Goal: Task Accomplishment & Management: Manage account settings

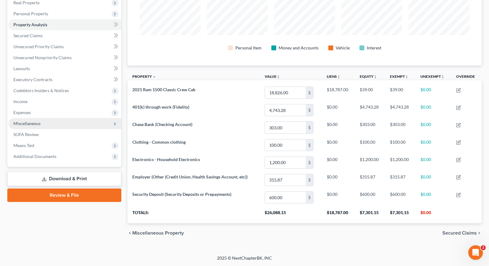
scroll to position [99, 0]
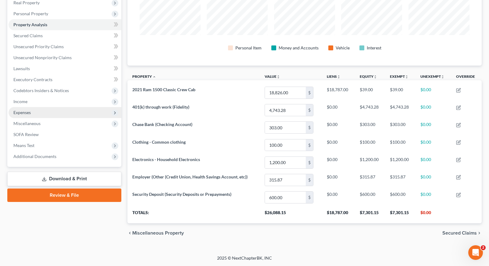
click at [51, 112] on span "Expenses" at bounding box center [65, 112] width 113 height 11
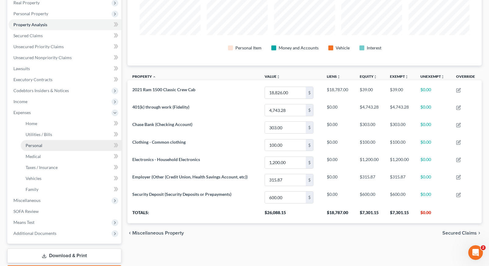
click at [47, 148] on link "Personal" at bounding box center [71, 145] width 101 height 11
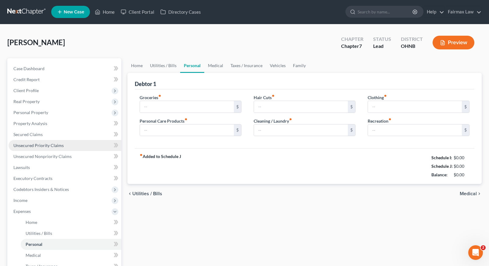
type input "431.00"
type input "45.00"
type input "0.00"
type input "40.00"
type input "0.00"
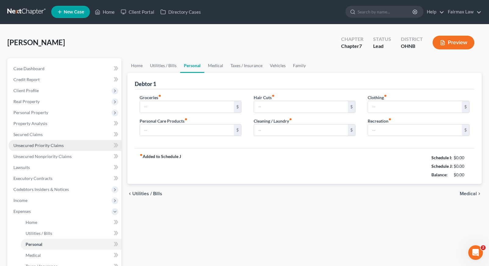
type input "170.00"
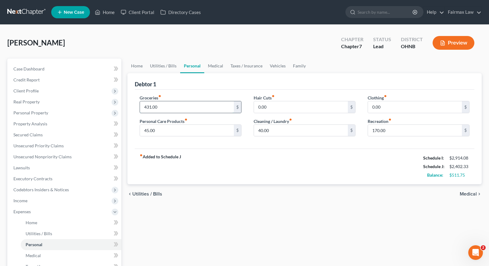
click at [151, 107] on input "431.00" at bounding box center [187, 107] width 94 height 12
type input "4"
type input "500.00"
click at [258, 180] on div "fiber_manual_record Added to Schedule J Schedule I: $2,914.08 Schedule J: $2,47…" at bounding box center [305, 166] width 340 height 36
click at [373, 107] on input "0.00" at bounding box center [415, 107] width 94 height 12
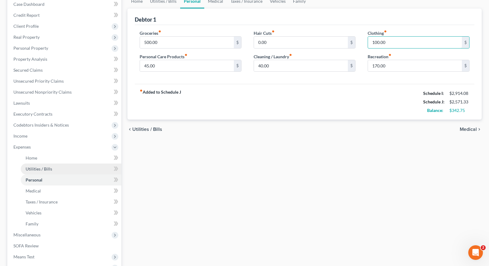
scroll to position [73, 0]
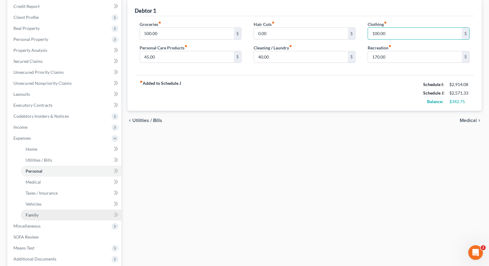
type input "100.00"
click at [73, 213] on link "Family" at bounding box center [71, 214] width 101 height 11
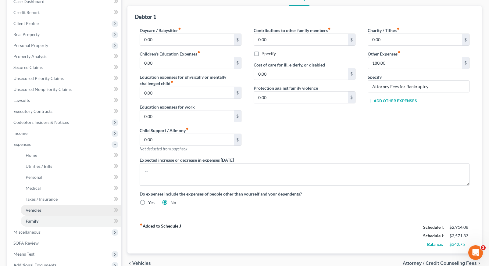
click at [61, 209] on link "Vehicles" at bounding box center [71, 210] width 101 height 11
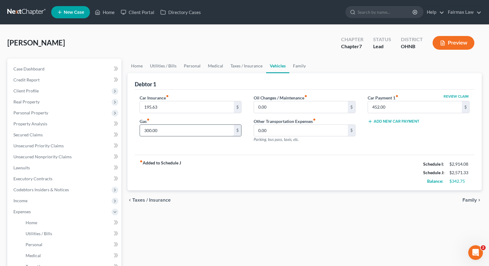
click at [150, 131] on input "300.00" at bounding box center [187, 131] width 94 height 12
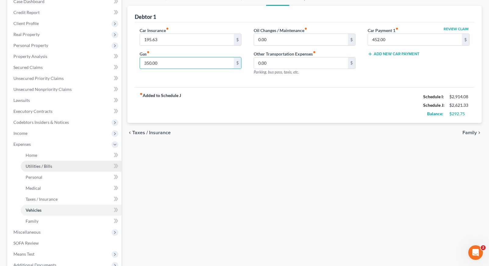
scroll to position [86, 0]
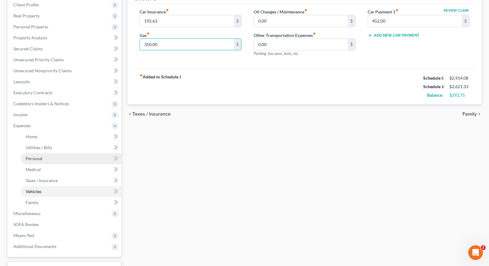
type input "350.00"
click at [55, 159] on link "Personal" at bounding box center [71, 158] width 101 height 11
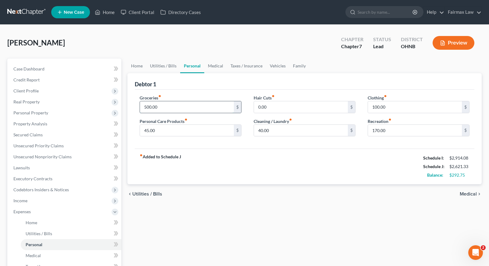
click at [148, 106] on input "500.00" at bounding box center [187, 107] width 94 height 12
type input "550.00"
click at [209, 155] on div "fiber_manual_record Added to Schedule J Schedule I: $2,914.08 Schedule J: $2,67…" at bounding box center [305, 166] width 340 height 36
click at [148, 130] on input "45.00" at bounding box center [187, 131] width 94 height 12
type input "0"
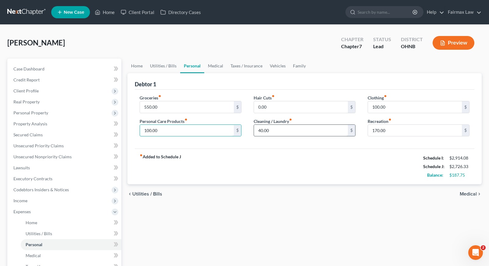
type input "100.00"
click at [272, 130] on input "40.00" at bounding box center [301, 131] width 94 height 12
type input "4"
type input "100.00"
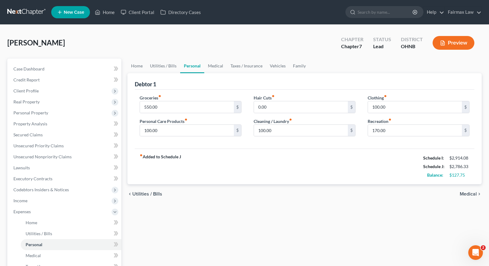
click at [349, 217] on div "Home Utilities / Bills Personal Medical Taxes / Insurance Vehicles Family Debto…" at bounding box center [304, 218] width 360 height 319
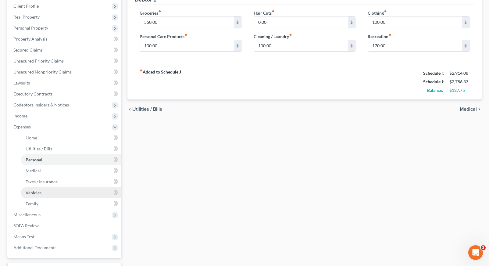
scroll to position [88, 0]
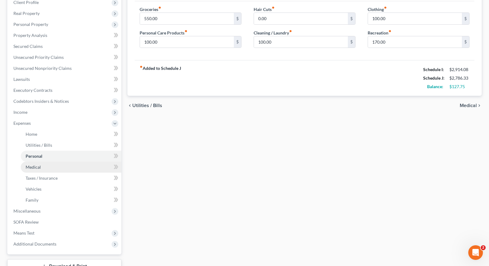
click at [88, 168] on link "Medical" at bounding box center [71, 167] width 101 height 11
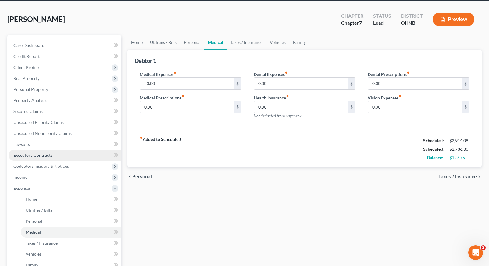
scroll to position [24, 0]
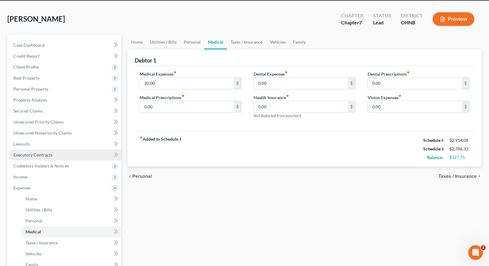
click at [84, 152] on link "Executory Contracts" at bounding box center [65, 154] width 113 height 11
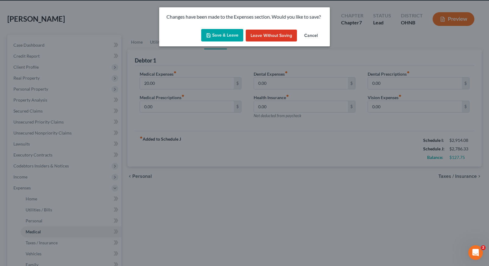
click at [230, 32] on button "Save & Leave" at bounding box center [222, 35] width 42 height 13
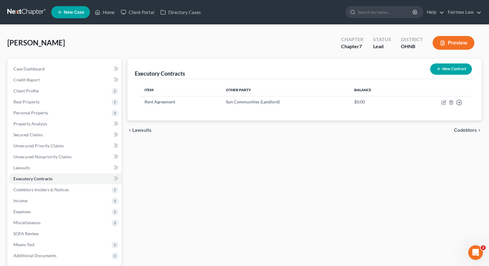
click at [109, 19] on ul "New Case Home Client Portal Directory Cases - No Result - See all results Or Pr…" at bounding box center [266, 12] width 430 height 16
click at [108, 9] on link "Home" at bounding box center [105, 12] width 26 height 11
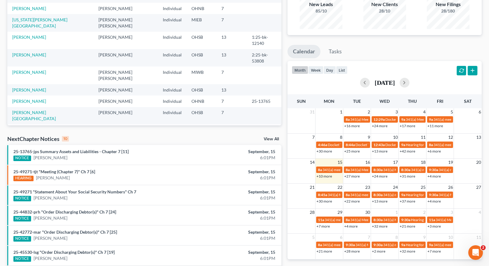
scroll to position [66, 0]
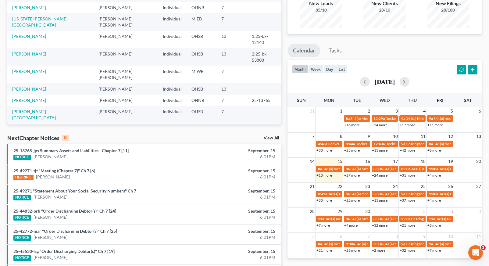
click at [407, 175] on link "+31 more" at bounding box center [408, 175] width 16 height 5
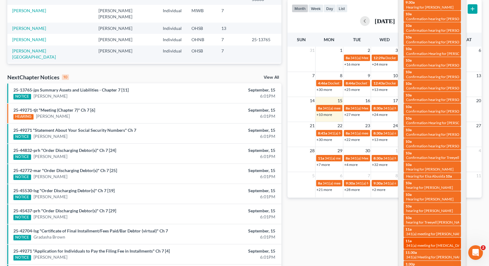
scroll to position [127, 0]
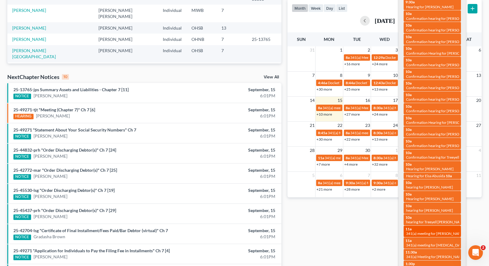
click at [420, 231] on span "341(a) meeting for Jalen Earnest" at bounding box center [435, 233] width 59 height 5
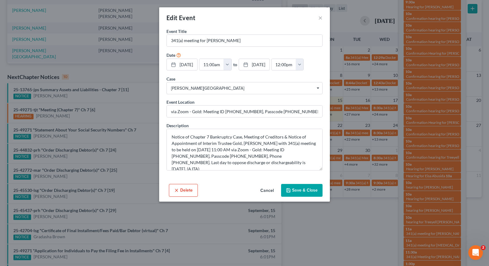
click at [269, 188] on button "Cancel" at bounding box center [266, 190] width 23 height 12
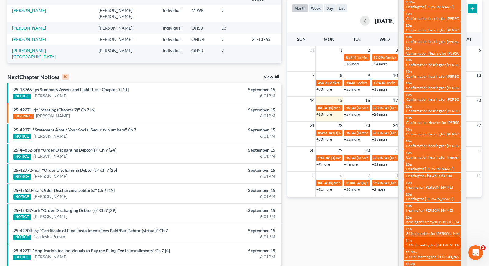
click at [427, 243] on span "341(a) meeting for Kyra Mills" at bounding box center [450, 245] width 88 height 5
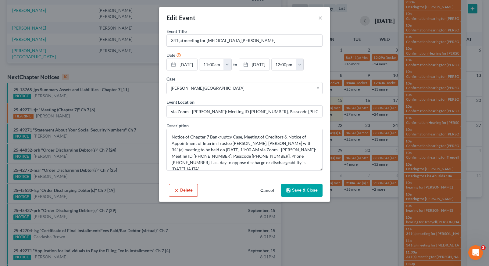
click at [269, 190] on button "Cancel" at bounding box center [266, 190] width 23 height 12
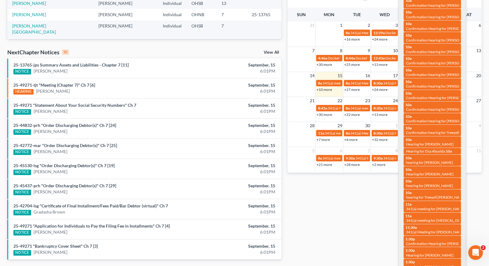
scroll to position [156, 0]
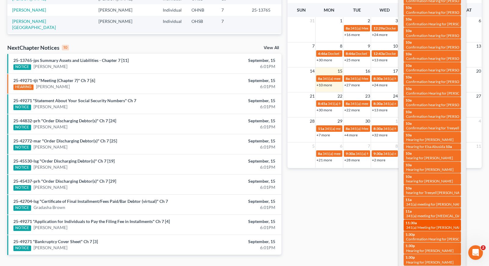
click at [424, 225] on span "341(a) Meeting for McAllen Rivera" at bounding box center [435, 227] width 59 height 5
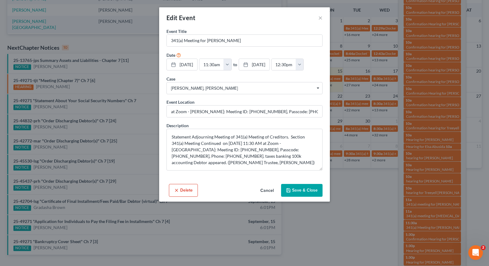
click at [265, 190] on button "Cancel" at bounding box center [266, 190] width 23 height 12
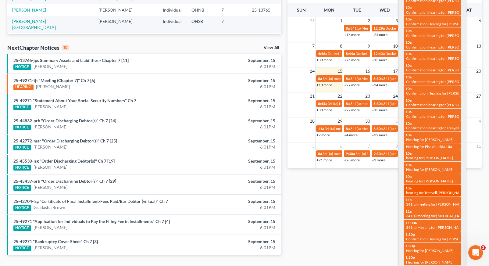
click at [435, 186] on div "10a hearing for Treeyell Henderson" at bounding box center [432, 190] width 54 height 9
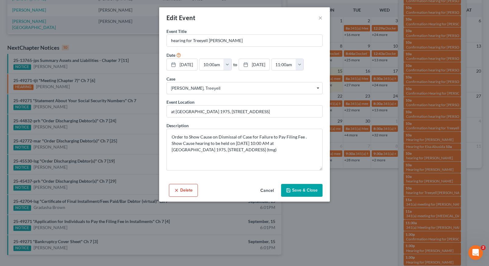
click at [266, 190] on button "Cancel" at bounding box center [266, 190] width 23 height 12
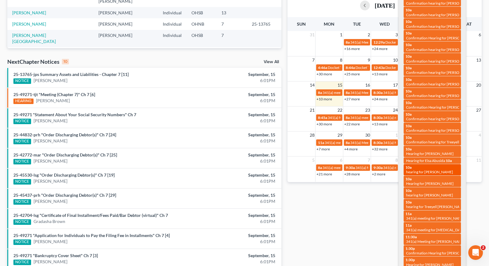
scroll to position [143, 0]
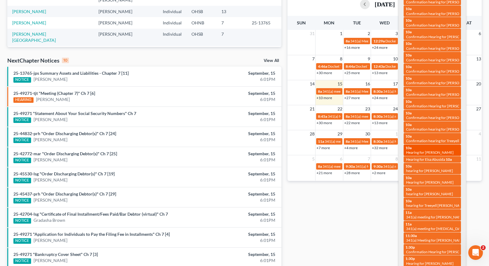
click at [427, 150] on span "Hearing for Angela Gerweck" at bounding box center [430, 152] width 48 height 5
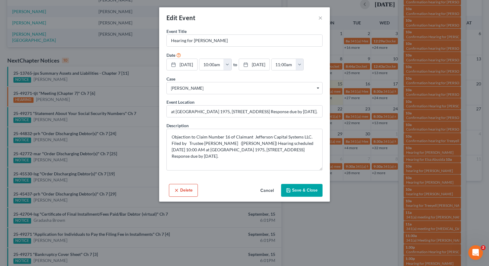
click at [262, 188] on button "Cancel" at bounding box center [266, 190] width 23 height 12
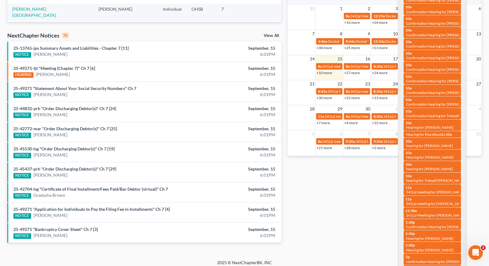
scroll to position [169, 0]
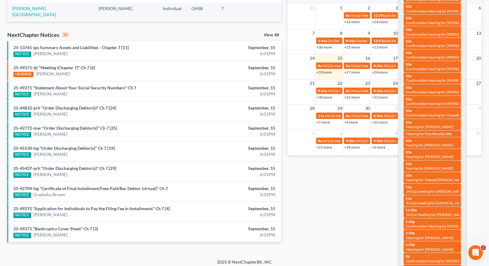
click at [343, 228] on div "Monthly Progress Bankruptcy Bankruptcy September 2025 August 2025 July 2025 Jun…" at bounding box center [384, 57] width 200 height 388
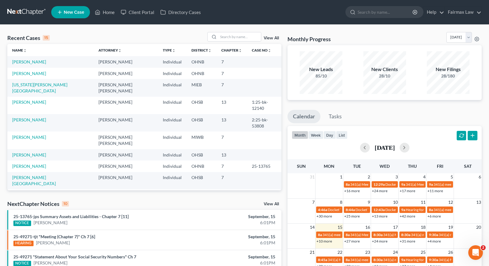
scroll to position [0, 0]
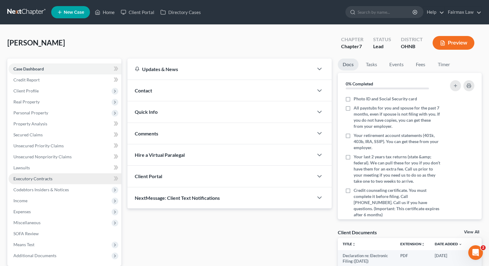
scroll to position [2, 0]
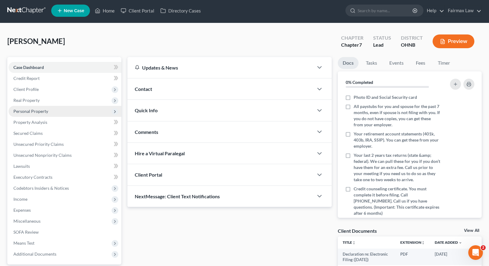
click at [54, 111] on span "Personal Property" at bounding box center [65, 111] width 113 height 11
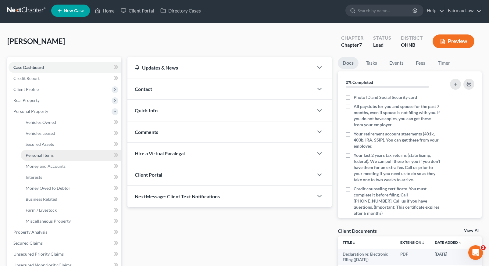
click at [50, 153] on span "Personal Items" at bounding box center [40, 154] width 28 height 5
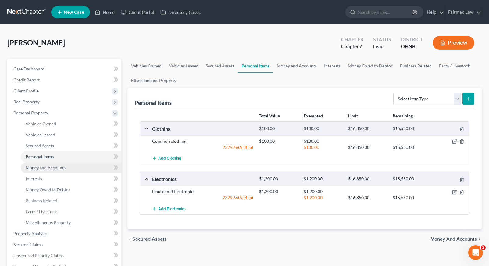
click at [64, 170] on span "Money and Accounts" at bounding box center [46, 167] width 40 height 5
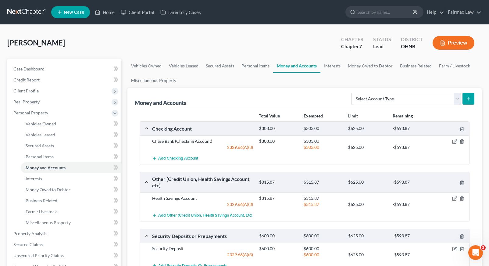
click at [463, 40] on button "Preview" at bounding box center [453, 43] width 42 height 14
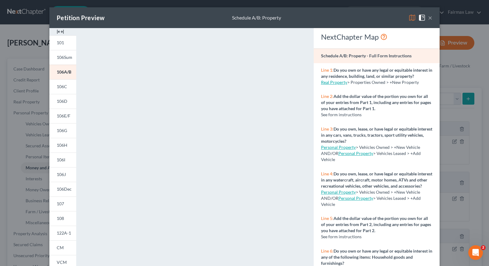
click at [429, 18] on button "×" at bounding box center [430, 17] width 4 height 7
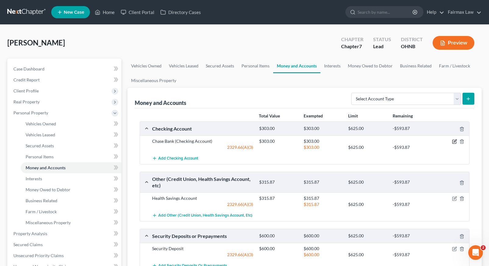
click at [452, 142] on icon "button" at bounding box center [454, 142] width 4 height 4
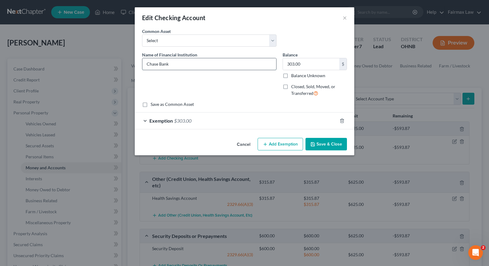
click at [194, 62] on input "Chase Bank" at bounding box center [209, 64] width 134 height 12
type input "Chase Bank (Joint account)"
click at [338, 144] on button "Save & Close" at bounding box center [325, 144] width 41 height 13
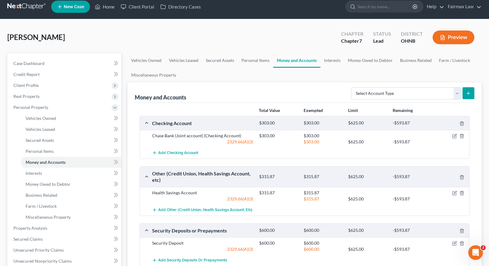
scroll to position [6, 0]
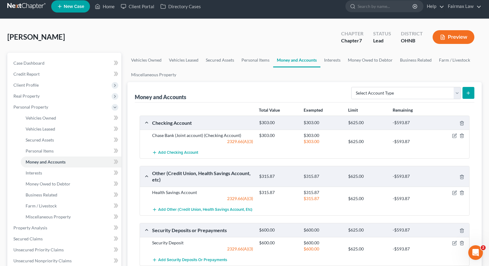
click at [454, 138] on div "$303.00 $625.00 -$593.87" at bounding box center [363, 141] width 214 height 6
click at [455, 137] on icon "button" at bounding box center [454, 135] width 5 height 5
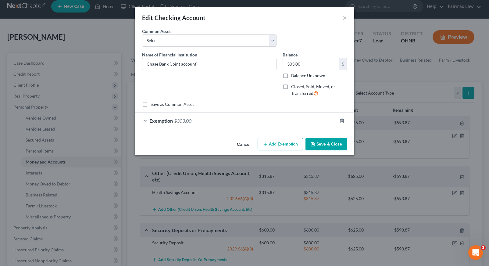
click at [208, 57] on div "Name of Financial Institution * Chase Bank (Joint account)" at bounding box center [209, 61] width 134 height 19
click at [208, 67] on input "Chase Bank (Joint account)" at bounding box center [209, 64] width 134 height 12
drag, startPoint x: 208, startPoint y: 66, endPoint x: 170, endPoint y: 64, distance: 37.9
click at [170, 64] on input "Chase Bank (Joint account)" at bounding box center [209, 64] width 134 height 12
click at [240, 47] on div "Common Asset Select Day Air FCU Daily Pay So-Fi So-Fi Dollar Bank Wisely Comeri…" at bounding box center [244, 39] width 211 height 23
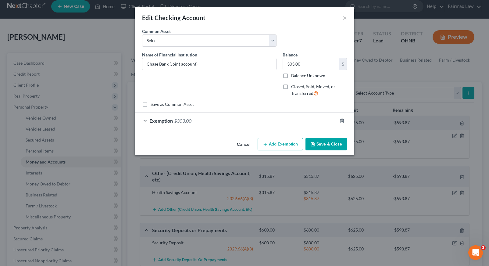
click at [325, 148] on button "Save & Close" at bounding box center [325, 144] width 41 height 13
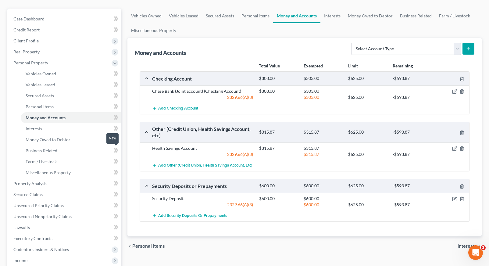
scroll to position [53, 0]
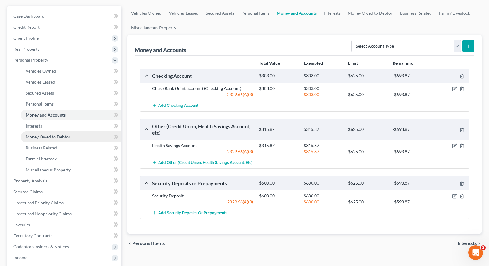
click at [91, 138] on link "Money Owed to Debtor" at bounding box center [71, 136] width 101 height 11
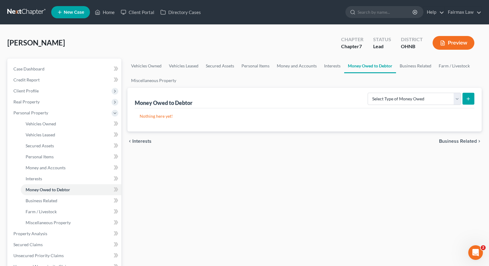
click at [451, 41] on button "Preview" at bounding box center [453, 43] width 42 height 14
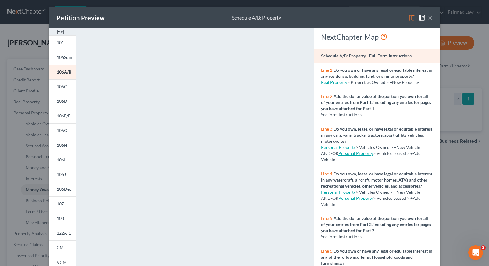
click at [431, 19] on button "×" at bounding box center [430, 17] width 4 height 7
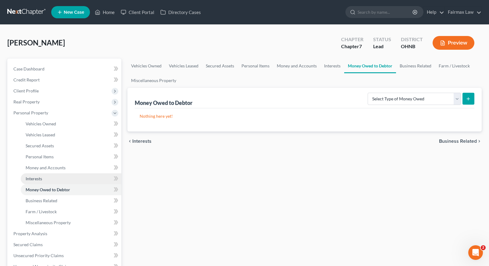
click at [60, 179] on link "Interests" at bounding box center [71, 178] width 101 height 11
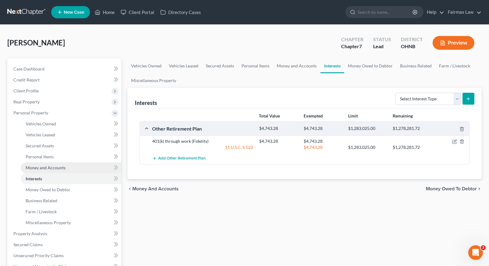
click at [36, 168] on span "Money and Accounts" at bounding box center [46, 167] width 40 height 5
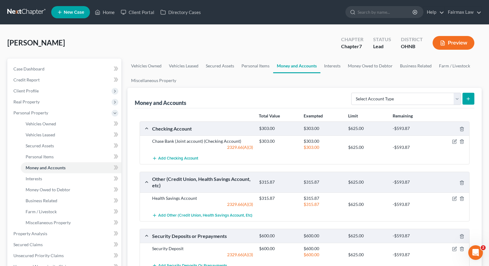
scroll to position [80, 0]
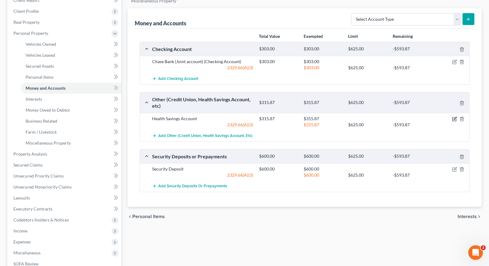
click at [453, 118] on icon "button" at bounding box center [454, 118] width 5 height 5
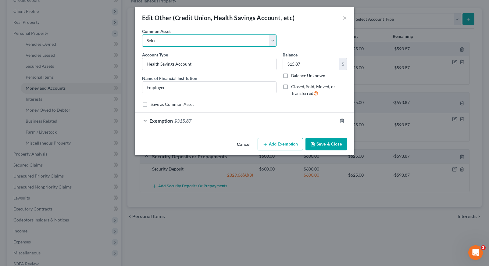
select select "14"
type input "0"
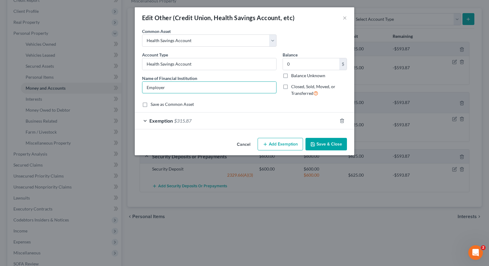
drag, startPoint x: 193, startPoint y: 87, endPoint x: 109, endPoint y: 72, distance: 85.1
click at [109, 74] on div "Edit Other (Credit Union, Health Savings Account, etc) × An exemption set must …" at bounding box center [244, 133] width 489 height 266
click at [297, 59] on input "0" at bounding box center [311, 64] width 56 height 12
type input "315.87"
click at [338, 140] on button "Save & Close" at bounding box center [325, 144] width 41 height 13
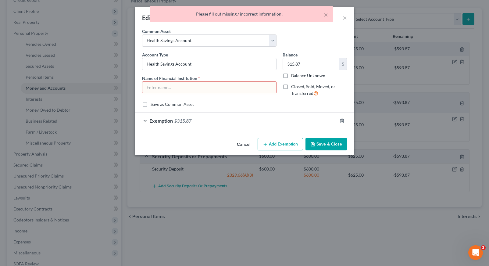
click at [233, 84] on input "text" at bounding box center [209, 88] width 134 height 12
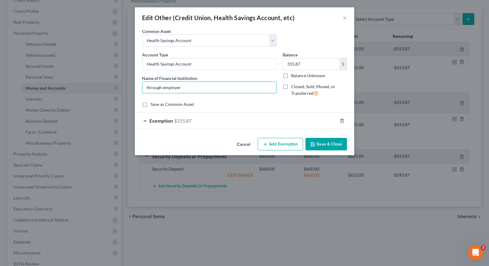
type input "through employer"
click at [318, 143] on button "Save & Close" at bounding box center [325, 144] width 41 height 13
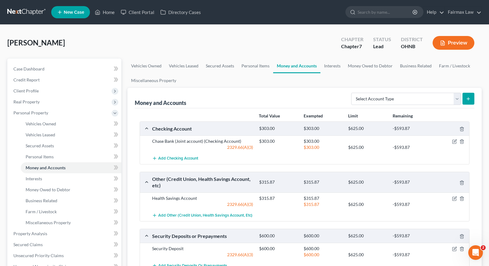
scroll to position [0, 0]
click at [464, 46] on button "Preview" at bounding box center [453, 43] width 42 height 14
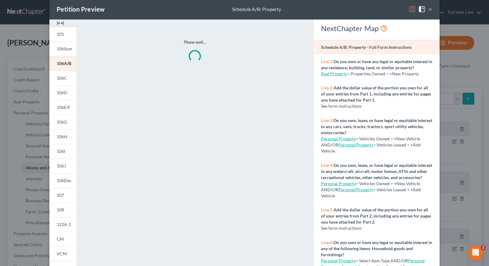
scroll to position [11, 0]
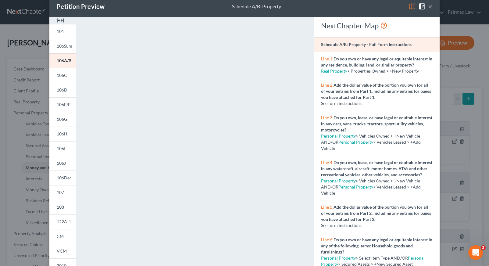
click at [429, 8] on button "×" at bounding box center [430, 6] width 4 height 7
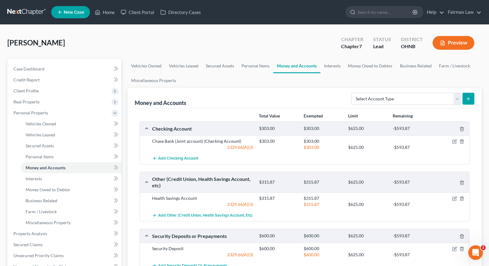
scroll to position [81, 0]
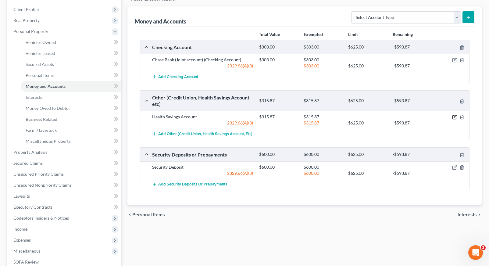
click at [454, 116] on icon "button" at bounding box center [455, 116] width 3 height 3
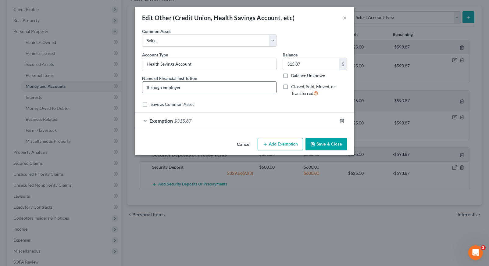
click at [147, 87] on input "through employer" at bounding box center [209, 88] width 134 height 12
type input "HSA through employer"
click at [315, 147] on button "Save & Close" at bounding box center [325, 144] width 41 height 13
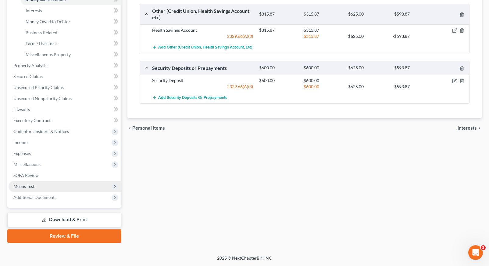
scroll to position [168, 0]
click at [69, 218] on link "Download & Print" at bounding box center [64, 219] width 114 height 14
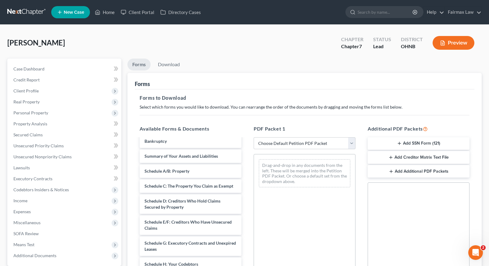
scroll to position [33, 0]
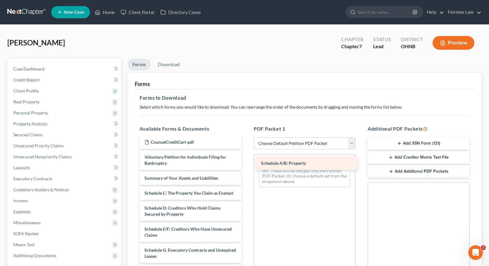
drag, startPoint x: 165, startPoint y: 199, endPoint x: 282, endPoint y: 164, distance: 121.8
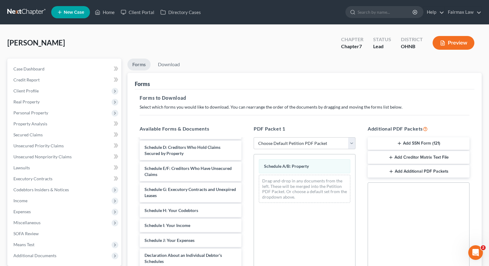
scroll to position [0, 0]
click at [172, 71] on li "Download" at bounding box center [169, 66] width 32 height 14
click at [172, 69] on link "Download" at bounding box center [169, 65] width 32 height 12
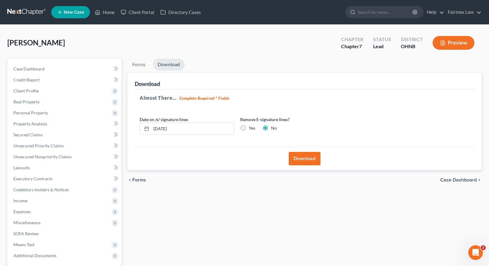
click at [297, 156] on button "Download" at bounding box center [305, 158] width 32 height 13
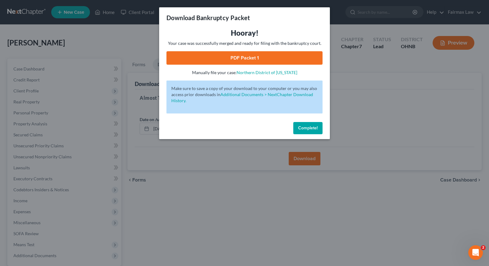
click at [313, 130] on span "Complete!" at bounding box center [308, 127] width 20 height 5
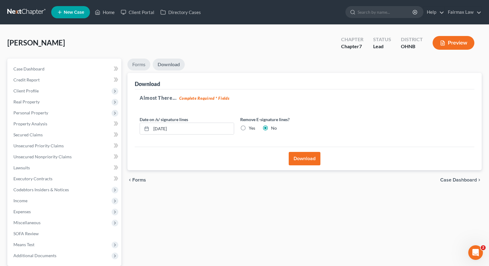
click at [145, 60] on link "Forms" at bounding box center [138, 65] width 23 height 12
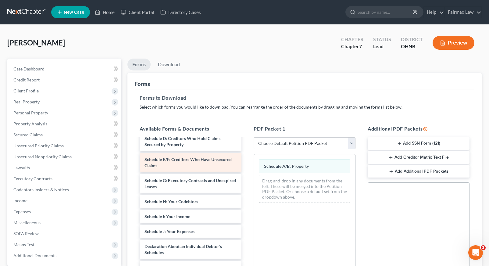
scroll to position [66, 0]
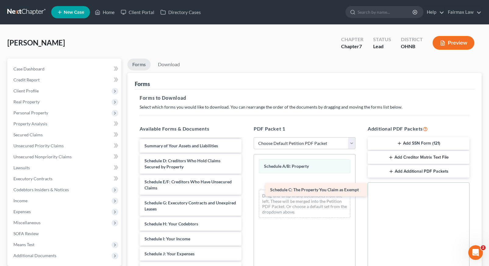
drag, startPoint x: 177, startPoint y: 168, endPoint x: 303, endPoint y: 191, distance: 127.6
click at [246, 191] on div "Schedule C: The Property You Claim as Exempt Declaration re: Electronic Filing …" at bounding box center [191, 241] width 112 height 337
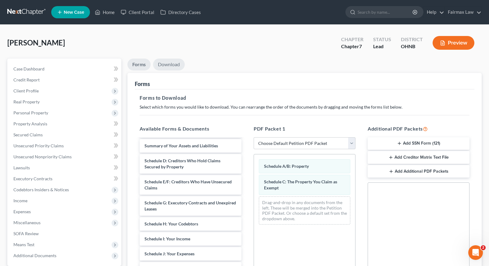
click at [170, 66] on link "Download" at bounding box center [169, 65] width 32 height 12
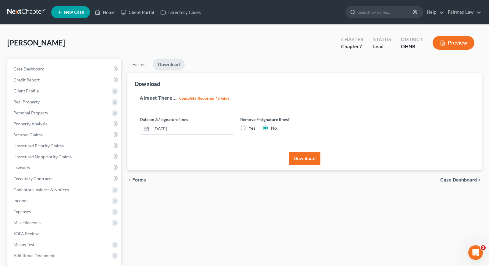
click at [306, 158] on button "Download" at bounding box center [305, 158] width 32 height 13
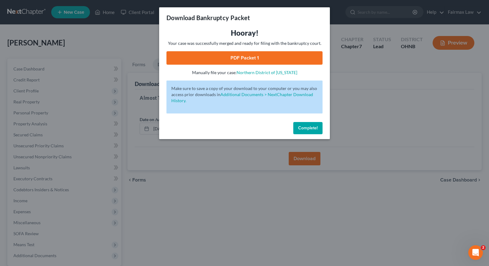
click at [314, 128] on span "Complete!" at bounding box center [308, 127] width 20 height 5
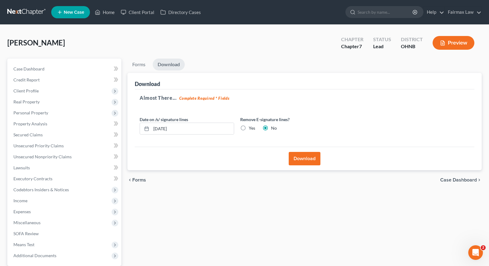
click at [313, 159] on button "Download" at bounding box center [305, 158] width 32 height 13
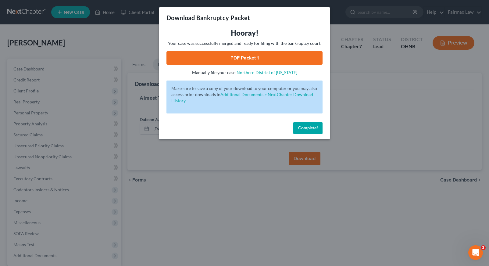
click at [222, 57] on link "PDF Packet 1" at bounding box center [244, 57] width 156 height 13
click at [309, 129] on span "Complete!" at bounding box center [308, 127] width 20 height 5
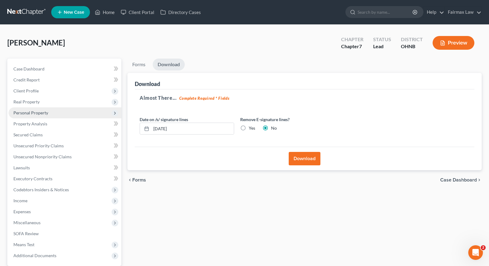
click at [47, 113] on span "Personal Property" at bounding box center [30, 112] width 35 height 5
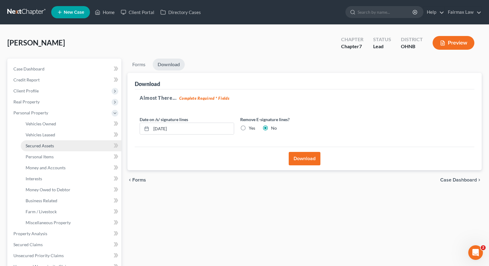
click at [49, 146] on span "Secured Assets" at bounding box center [40, 145] width 28 height 5
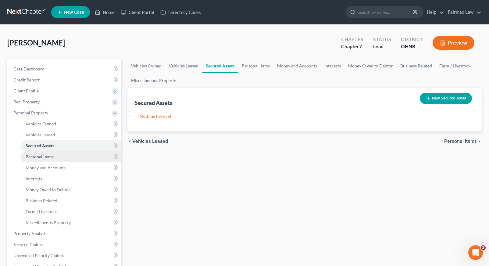
click at [49, 154] on span "Personal Items" at bounding box center [40, 156] width 28 height 5
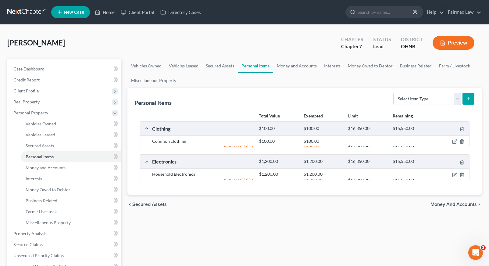
scroll to position [1, 0]
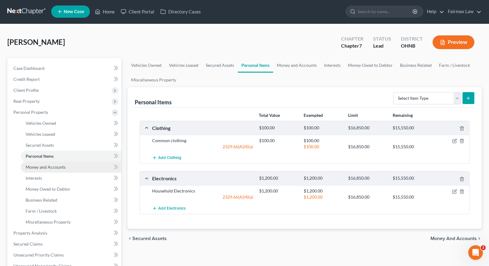
click at [61, 166] on span "Money and Accounts" at bounding box center [46, 166] width 40 height 5
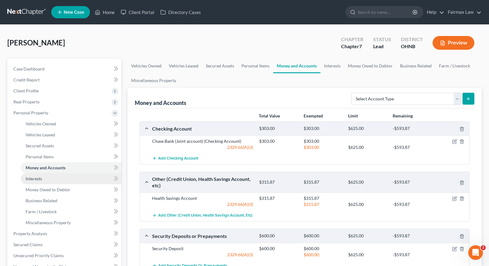
click at [101, 180] on link "Interests" at bounding box center [71, 178] width 101 height 11
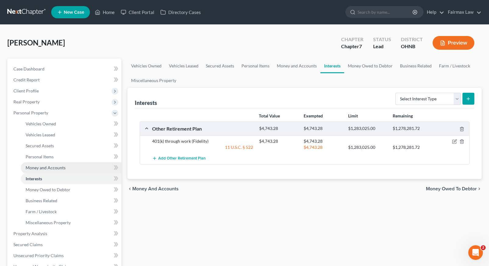
click at [89, 167] on link "Money and Accounts" at bounding box center [71, 167] width 101 height 11
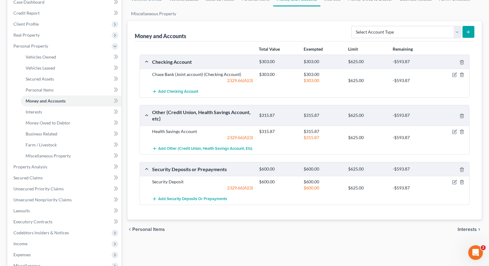
scroll to position [135, 0]
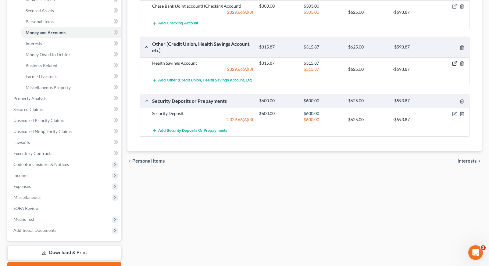
click at [454, 61] on icon "button" at bounding box center [454, 63] width 5 height 5
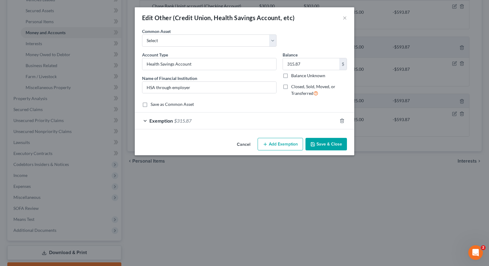
click at [162, 122] on span "Exemption" at bounding box center [160, 121] width 23 height 6
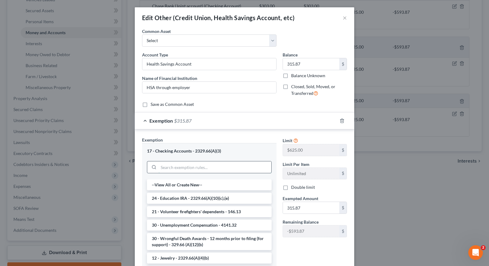
click at [174, 162] on input "search" at bounding box center [214, 167] width 113 height 12
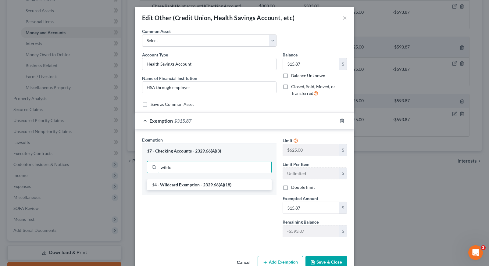
type input "wild"
drag, startPoint x: 158, startPoint y: 174, endPoint x: 192, endPoint y: 183, distance: 35.5
click at [192, 183] on li "14 - Wildcard Exemption - 2329.66(A)(18)" at bounding box center [209, 184] width 125 height 11
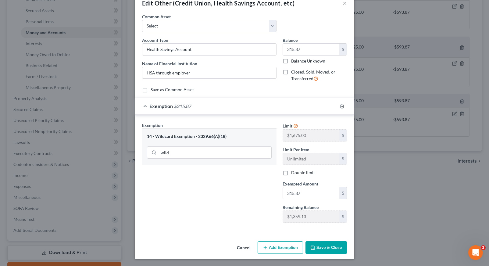
scroll to position [14, 0]
click at [246, 246] on button "Cancel" at bounding box center [243, 248] width 23 height 12
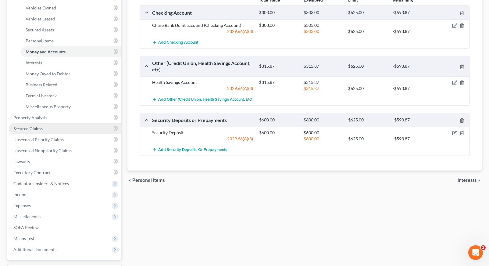
scroll to position [115, 0]
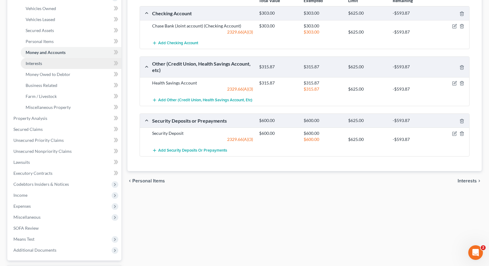
click at [70, 64] on link "Interests" at bounding box center [71, 63] width 101 height 11
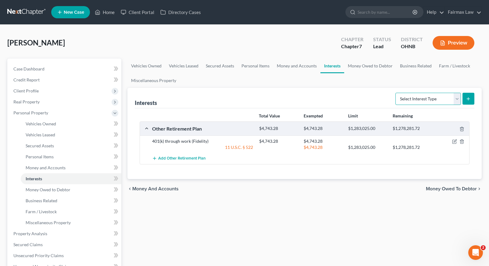
select select "other_retirement_plan"
click at [472, 100] on button "submit" at bounding box center [468, 99] width 12 height 12
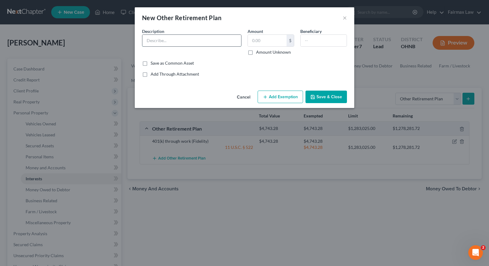
click at [193, 41] on input "text" at bounding box center [191, 41] width 99 height 12
type input "HSA"
click at [247, 94] on button "Cancel" at bounding box center [243, 97] width 23 height 12
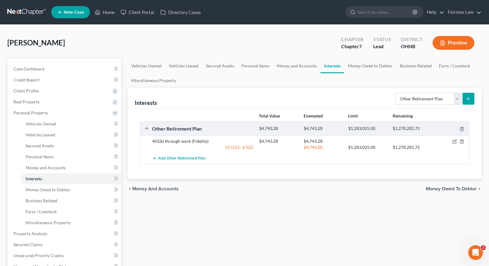
click at [453, 43] on button "Preview" at bounding box center [453, 43] width 42 height 14
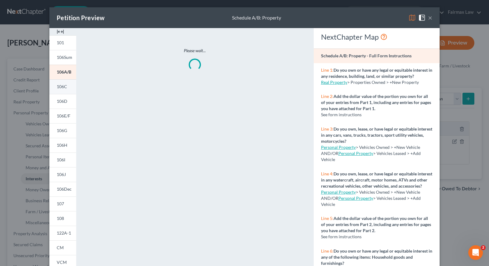
click at [66, 89] on span "106C" at bounding box center [62, 86] width 10 height 5
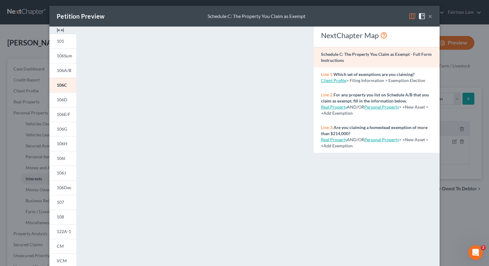
scroll to position [3, 0]
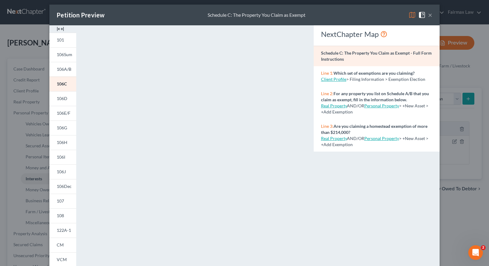
click at [430, 14] on button "×" at bounding box center [430, 14] width 4 height 7
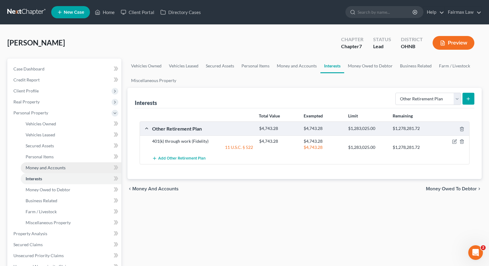
click at [56, 165] on span "Money and Accounts" at bounding box center [46, 167] width 40 height 5
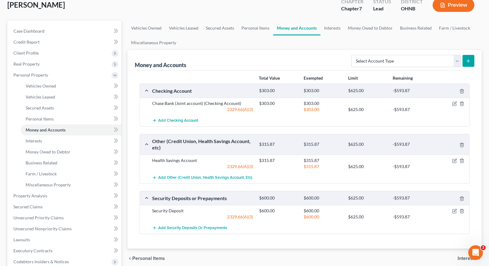
scroll to position [38, 0]
click at [455, 160] on icon "button" at bounding box center [454, 160] width 5 height 5
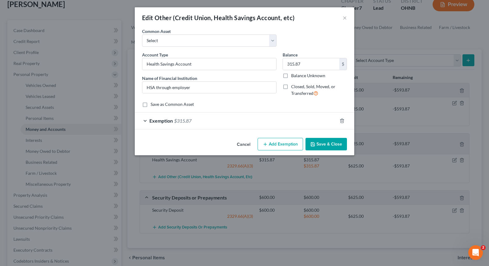
click at [162, 120] on span "Exemption" at bounding box center [160, 121] width 23 height 6
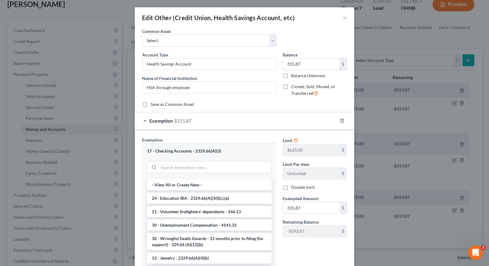
click at [189, 173] on div at bounding box center [209, 166] width 125 height 16
click at [189, 169] on input "search" at bounding box center [214, 167] width 113 height 12
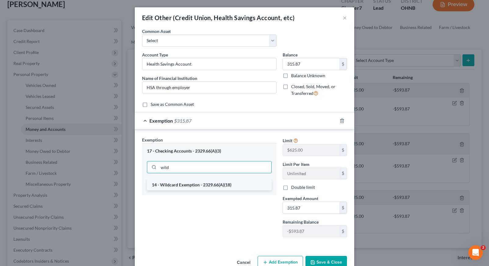
type input "wild"
click at [192, 186] on li "14 - Wildcard Exemption - 2329.66(A)(18)" at bounding box center [209, 184] width 125 height 11
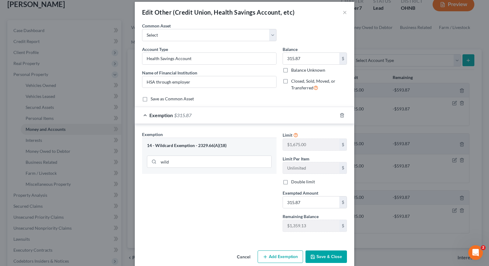
scroll to position [10, 0]
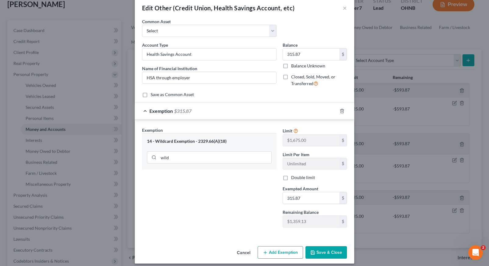
click at [328, 251] on button "Save & Close" at bounding box center [325, 252] width 41 height 13
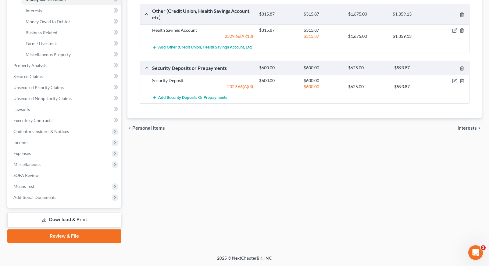
scroll to position [168, 0]
click at [48, 216] on link "Download & Print" at bounding box center [64, 219] width 114 height 14
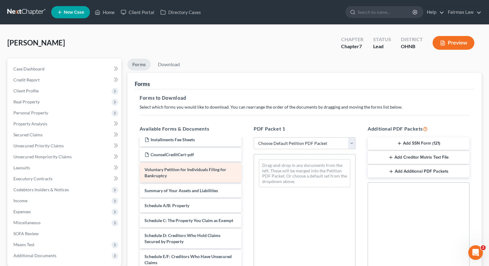
scroll to position [22, 0]
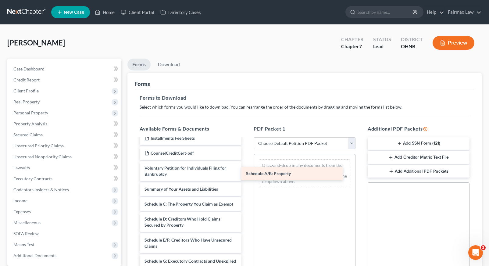
drag, startPoint x: 196, startPoint y: 211, endPoint x: 297, endPoint y: 174, distance: 108.0
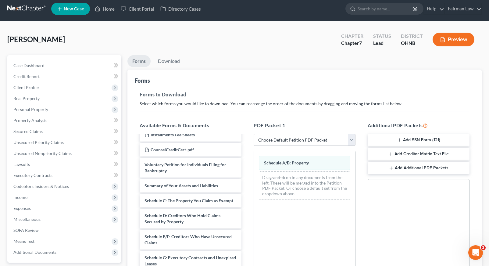
scroll to position [4, 0]
click at [167, 62] on link "Download" at bounding box center [169, 61] width 32 height 12
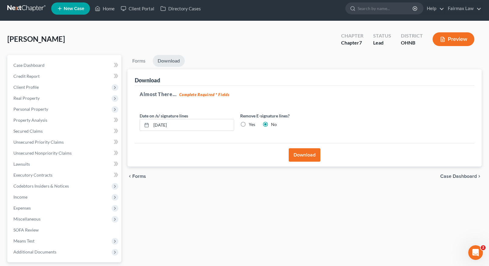
click at [302, 160] on button "Download" at bounding box center [305, 154] width 32 height 13
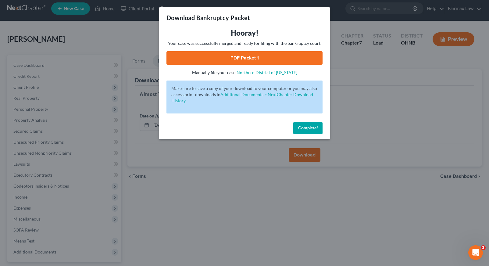
click at [289, 63] on link "PDF Packet 1" at bounding box center [244, 57] width 156 height 13
click at [310, 130] on span "Complete!" at bounding box center [308, 127] width 20 height 5
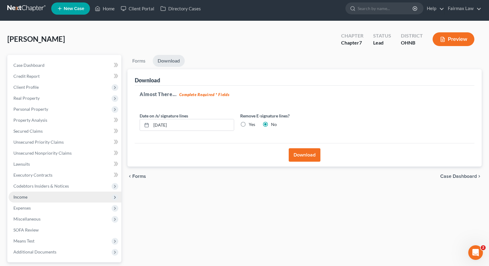
click at [34, 198] on span "Income" at bounding box center [65, 196] width 113 height 11
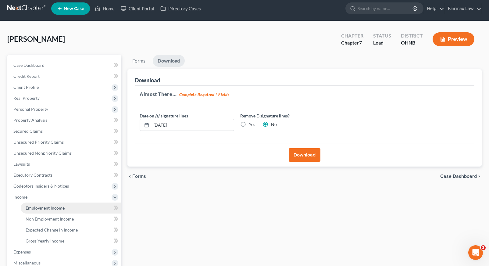
click at [69, 210] on link "Employment Income" at bounding box center [71, 207] width 101 height 11
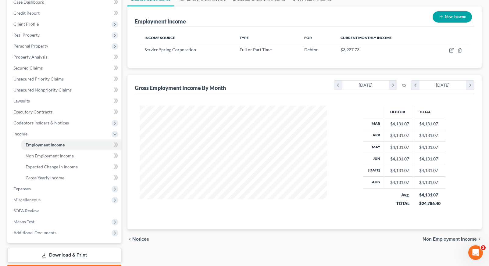
scroll to position [67, 0]
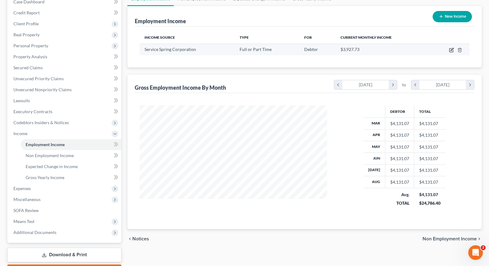
click at [449, 51] on icon "button" at bounding box center [451, 50] width 5 height 5
select select "0"
select select "36"
select select "3"
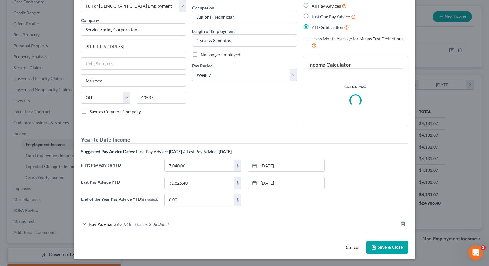
click at [212, 226] on div "Pay Advice $672.48 - Use on Schedule I" at bounding box center [236, 224] width 324 height 16
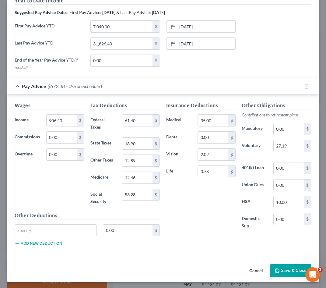
scroll to position [304688, 304585]
click at [295, 146] on input "27.19" at bounding box center [289, 146] width 30 height 12
type input "2"
click at [292, 165] on input "0.00" at bounding box center [289, 168] width 30 height 12
type input "0"
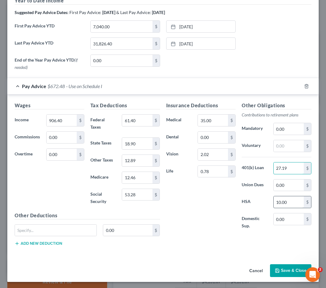
type input "27.19"
click at [294, 203] on input "10.00" at bounding box center [289, 202] width 30 height 12
click at [292, 145] on input "text" at bounding box center [289, 146] width 30 height 12
click at [223, 208] on div "Insurance Deductions Medical 35.00 $ Dental 0.00 $ Vision 2.02 $ Life 0.78 $" at bounding box center [201, 169] width 76 height 134
click at [292, 143] on input "0.78" at bounding box center [289, 146] width 30 height 12
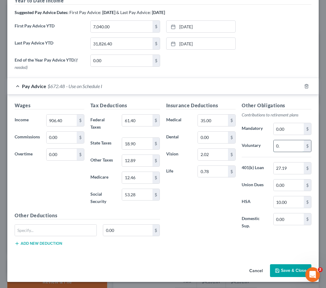
type input "0"
click at [195, 208] on div "Insurance Deductions Medical 35.00 $ Dental 0.00 $ Vision 2.02 $ Life 0.78 $" at bounding box center [201, 169] width 76 height 134
click at [282, 265] on button "Save & Close" at bounding box center [290, 270] width 41 height 13
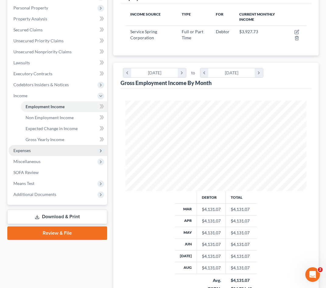
scroll to position [117, 0]
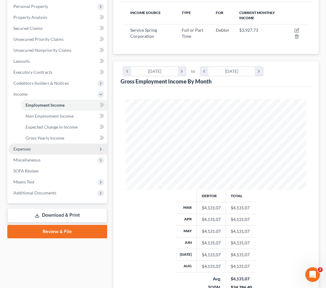
click at [44, 150] on span "Expenses" at bounding box center [58, 149] width 99 height 11
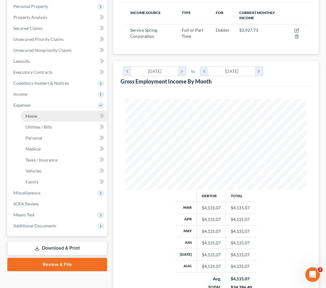
click at [41, 117] on link "Home" at bounding box center [64, 116] width 87 height 11
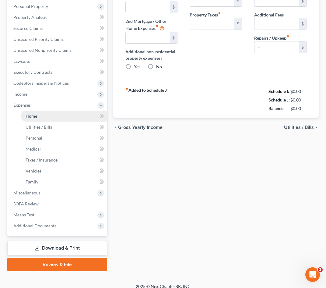
scroll to position [21, 0]
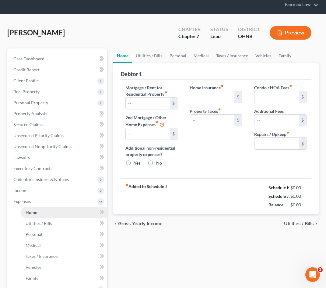
type input "306.00"
type input "0.00"
radio input "true"
type input "0.00"
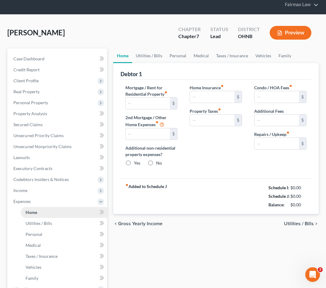
type input "0.00"
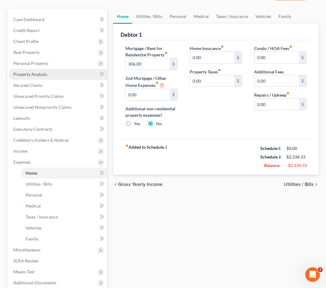
scroll to position [62, 0]
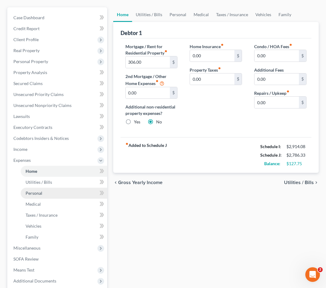
click at [45, 188] on link "Personal" at bounding box center [64, 193] width 87 height 11
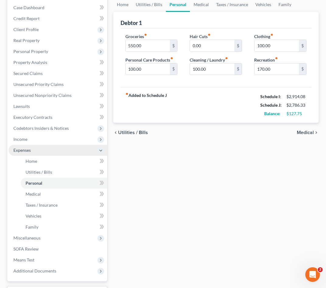
scroll to position [74, 0]
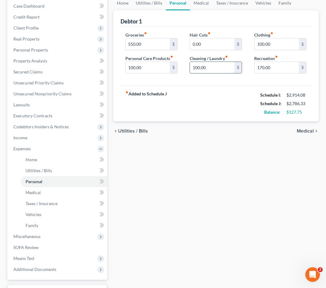
click at [198, 68] on input "100.00" at bounding box center [212, 68] width 44 height 12
type input "150.00"
click at [225, 150] on div "Home Utilities / Bills Personal Medical Taxes / Insurance Vehicles Family Debto…" at bounding box center [216, 155] width 212 height 319
click at [57, 195] on link "Medical" at bounding box center [64, 192] width 87 height 11
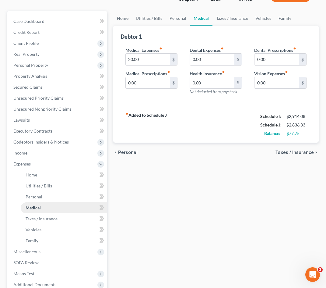
scroll to position [61, 0]
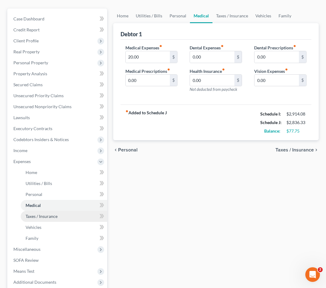
click at [51, 215] on span "Taxes / Insurance" at bounding box center [42, 216] width 32 height 5
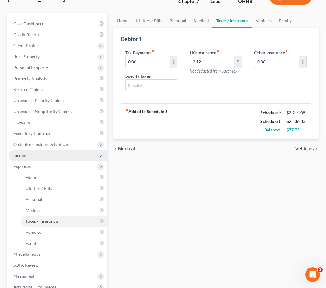
scroll to position [57, 0]
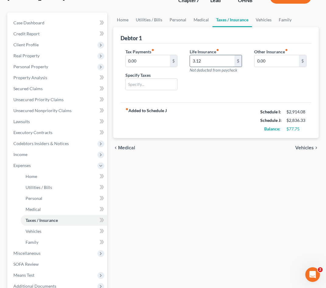
click at [203, 64] on input "3.12" at bounding box center [212, 61] width 44 height 12
type input "3"
type input "0.00"
click at [33, 231] on span "Vehicles" at bounding box center [34, 231] width 16 height 5
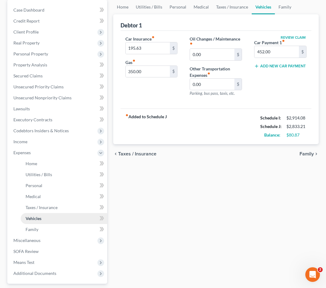
scroll to position [76, 0]
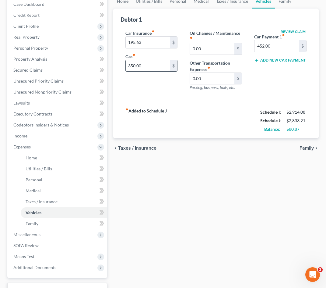
click at [133, 67] on input "350.00" at bounding box center [148, 66] width 44 height 12
type input "360.00"
click at [48, 220] on link "Family" at bounding box center [64, 223] width 87 height 11
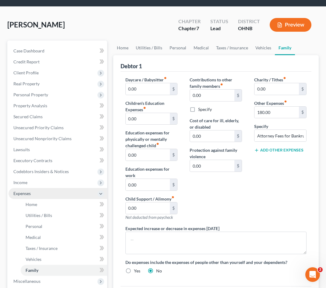
scroll to position [38, 0]
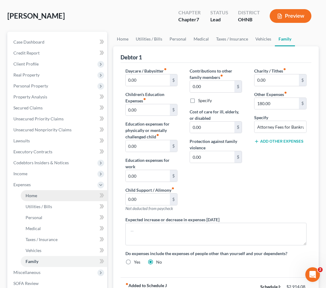
click at [37, 195] on link "Home" at bounding box center [64, 195] width 87 height 11
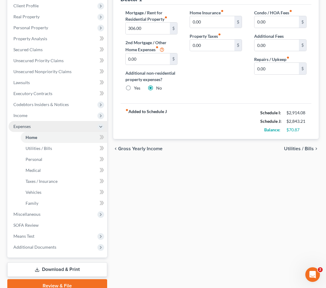
scroll to position [52, 0]
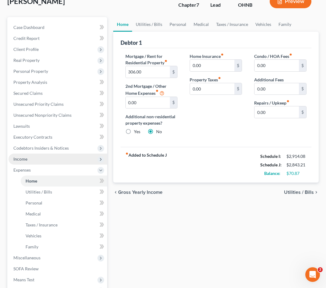
click at [30, 158] on span "Income" at bounding box center [58, 159] width 99 height 11
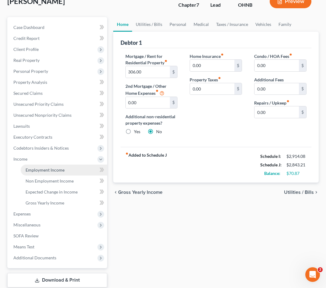
click at [33, 168] on span "Employment Income" at bounding box center [45, 169] width 39 height 5
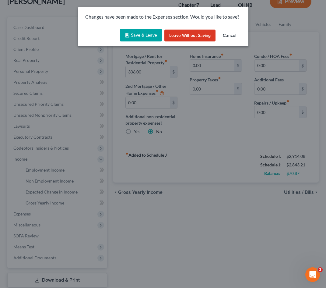
click at [149, 37] on button "Save & Leave" at bounding box center [141, 35] width 42 height 13
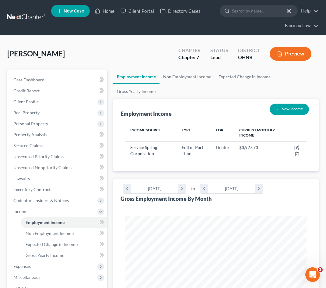
scroll to position [91, 194]
click at [41, 211] on span "Income" at bounding box center [58, 211] width 99 height 11
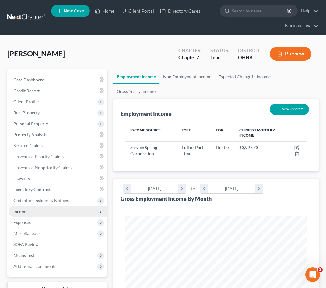
scroll to position [14, 0]
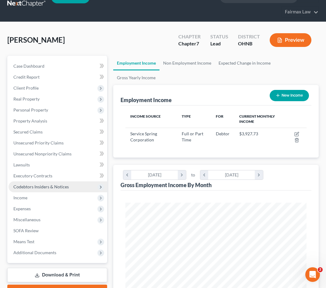
click at [44, 186] on span "Codebtors Insiders & Notices" at bounding box center [40, 186] width 55 height 5
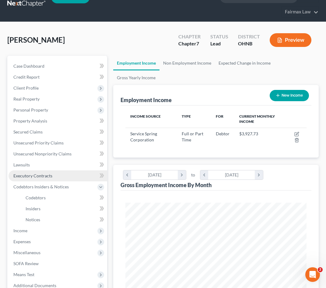
click at [42, 178] on span "Executory Contracts" at bounding box center [32, 175] width 39 height 5
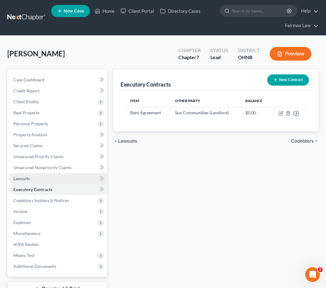
click at [41, 176] on link "Lawsuits" at bounding box center [58, 178] width 99 height 11
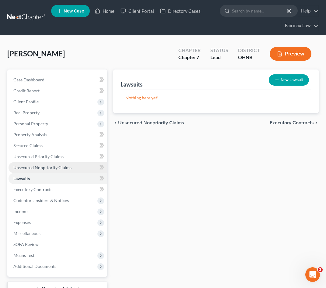
click at [42, 169] on span "Unsecured Nonpriority Claims" at bounding box center [42, 167] width 58 height 5
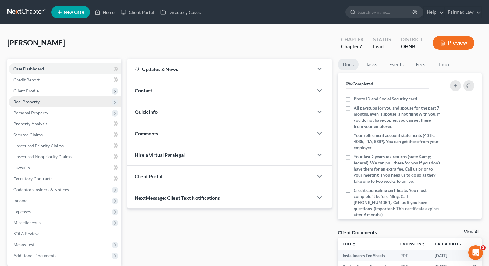
click at [43, 105] on span "Real Property" at bounding box center [65, 101] width 113 height 11
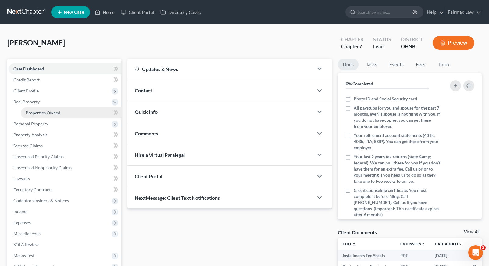
click at [49, 113] on span "Properties Owned" at bounding box center [43, 112] width 35 height 5
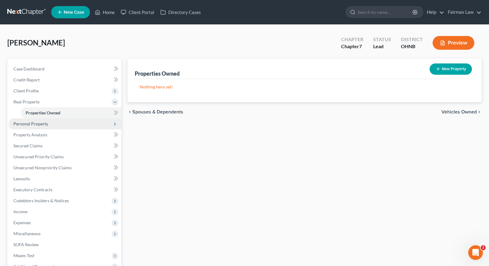
click at [48, 124] on span "Personal Property" at bounding box center [65, 123] width 113 height 11
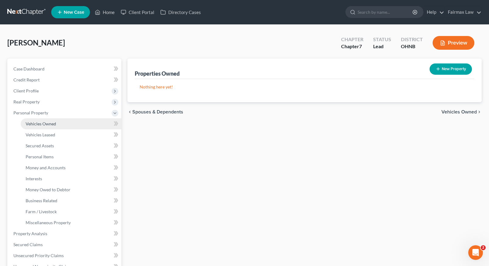
click at [48, 124] on span "Vehicles Owned" at bounding box center [41, 123] width 30 height 5
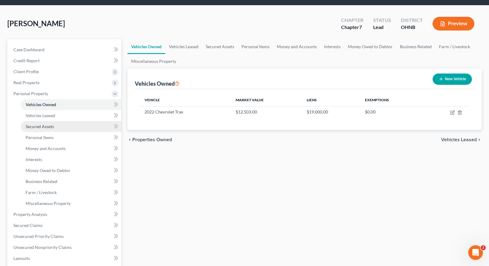
scroll to position [19, 0]
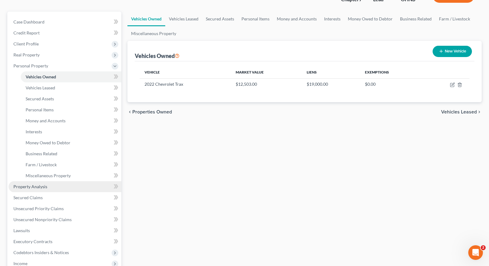
click at [42, 186] on span "Property Analysis" at bounding box center [30, 186] width 34 height 5
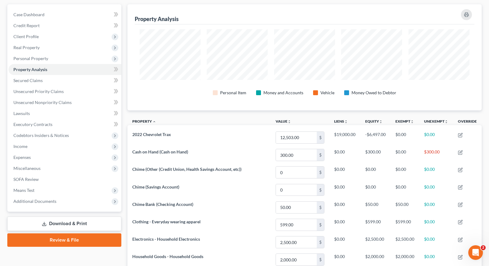
scroll to position [52, 0]
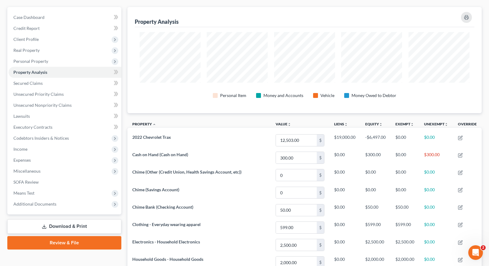
click at [71, 222] on link "Download & Print" at bounding box center [64, 226] width 114 height 14
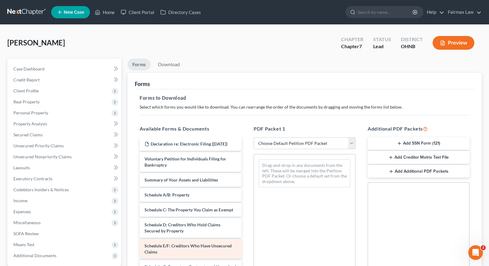
scroll to position [8, 0]
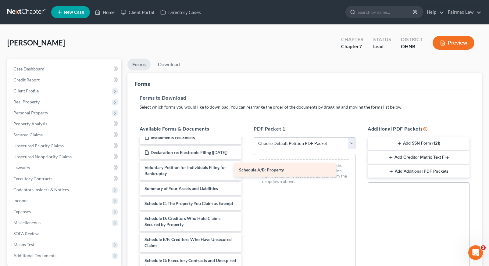
drag, startPoint x: 173, startPoint y: 209, endPoint x: 282, endPoint y: 166, distance: 116.4
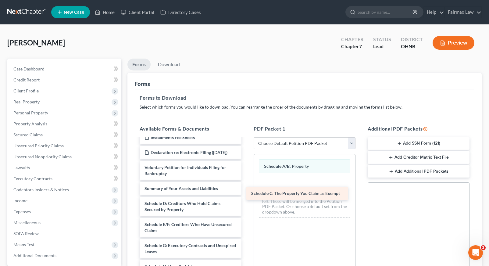
drag, startPoint x: 203, startPoint y: 207, endPoint x: 310, endPoint y: 191, distance: 107.9
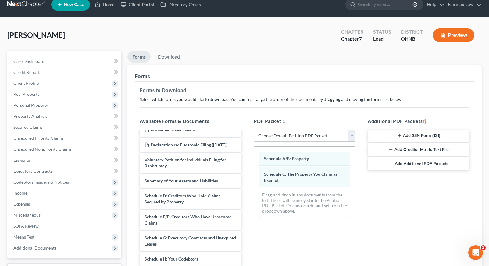
scroll to position [8, 0]
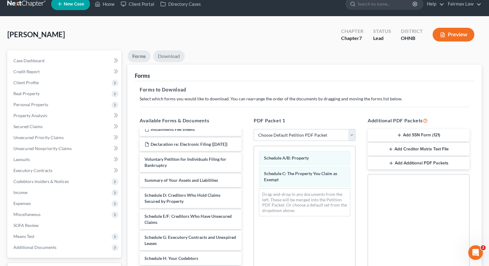
click at [173, 55] on link "Download" at bounding box center [169, 56] width 32 height 12
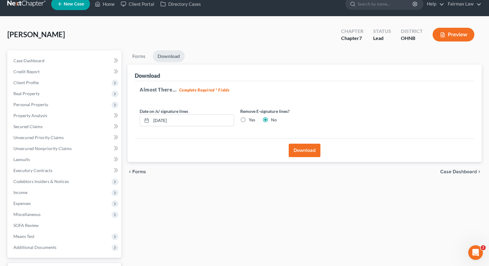
click at [309, 154] on button "Download" at bounding box center [305, 150] width 32 height 13
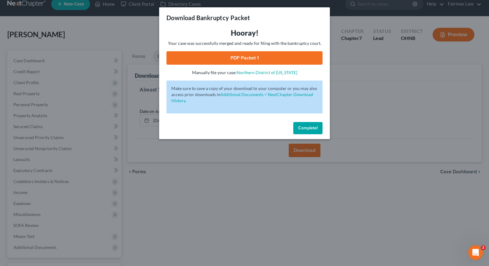
click at [276, 59] on link "PDF Packet 1" at bounding box center [244, 57] width 156 height 13
click at [302, 126] on span "Complete!" at bounding box center [308, 127] width 20 height 5
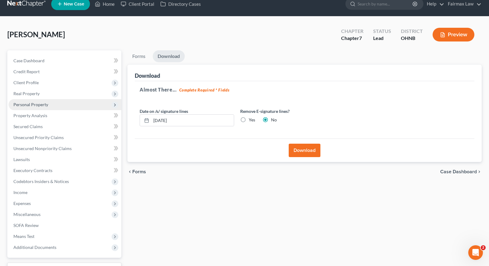
click at [62, 107] on span "Personal Property" at bounding box center [65, 104] width 113 height 11
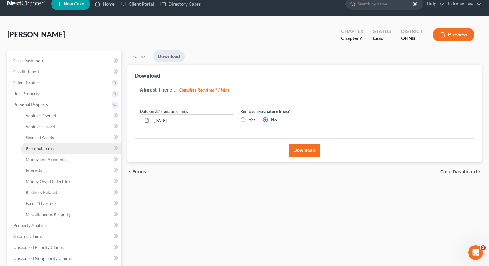
click at [66, 151] on link "Personal Items" at bounding box center [71, 148] width 101 height 11
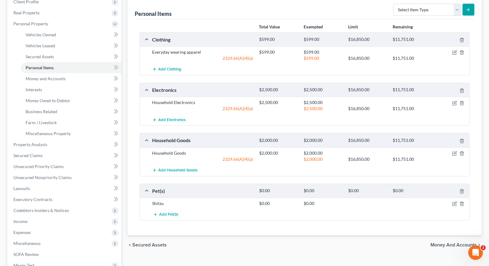
scroll to position [168, 0]
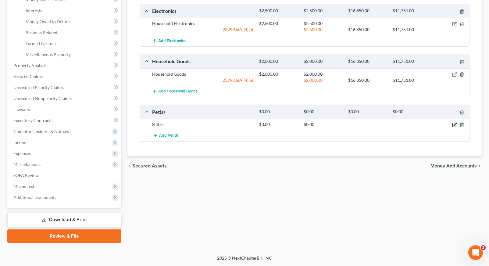
click at [454, 126] on icon "button" at bounding box center [454, 124] width 5 height 5
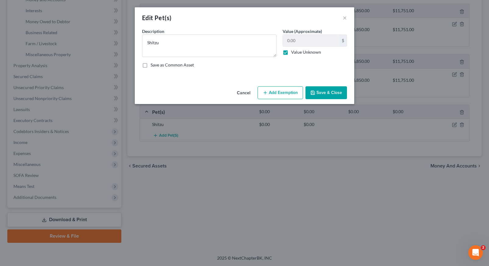
click at [291, 55] on label "Value Unknown" at bounding box center [306, 52] width 30 height 6
click at [294, 53] on input "Value Unknown" at bounding box center [296, 51] width 4 height 4
checkbox input "false"
click at [276, 94] on button "Add Exemption" at bounding box center [280, 92] width 45 height 13
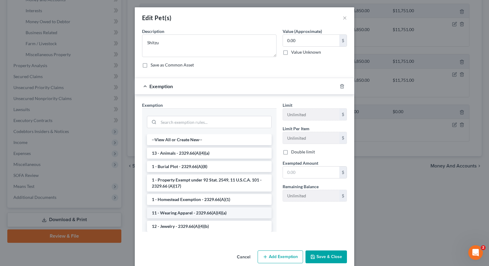
scroll to position [0, 0]
click at [224, 152] on li "13 - Animals - 2329.66(A)(4)(a)" at bounding box center [209, 153] width 125 height 11
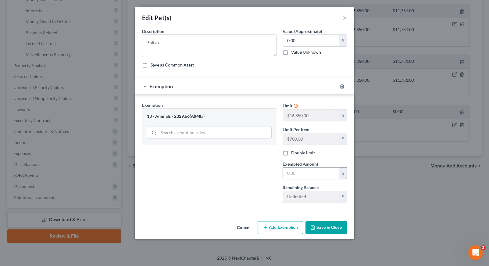
click at [304, 174] on input "text" at bounding box center [311, 173] width 56 height 12
type input "0.00"
click at [323, 235] on div "Cancel Add Exemption Save & Close" at bounding box center [244, 229] width 219 height 20
click at [323, 233] on button "Save & Close" at bounding box center [325, 227] width 41 height 13
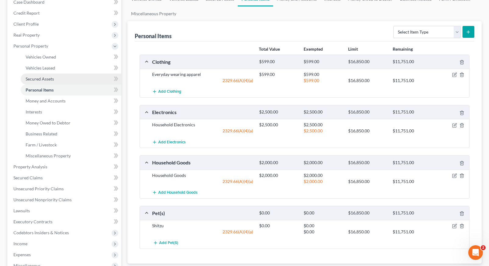
click at [52, 80] on span "Secured Assets" at bounding box center [40, 78] width 28 height 5
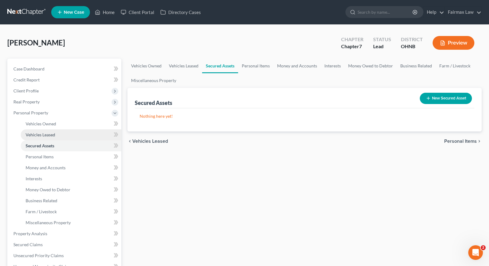
click at [49, 136] on span "Vehicles Leased" at bounding box center [41, 134] width 30 height 5
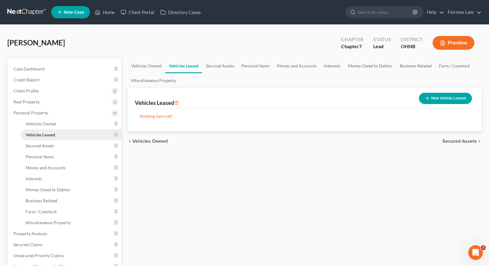
click at [49, 129] on link "Vehicles Leased" at bounding box center [71, 134] width 101 height 11
click at [49, 125] on span "Vehicles Owned" at bounding box center [41, 123] width 30 height 5
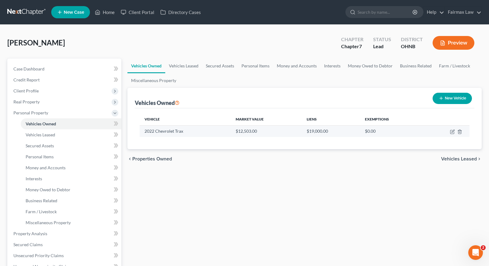
click at [451, 134] on td at bounding box center [447, 131] width 46 height 12
click at [451, 133] on icon "button" at bounding box center [452, 131] width 5 height 5
select select "0"
select select "4"
select select "2"
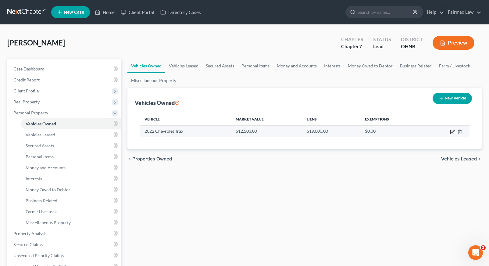
select select "0"
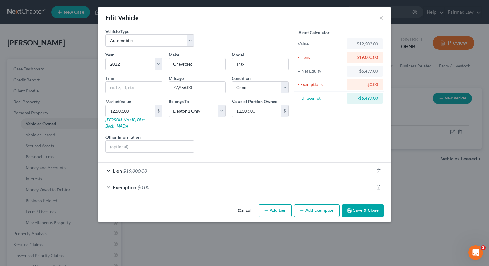
click at [291, 164] on div "Lien $19,000.00" at bounding box center [236, 170] width 276 height 16
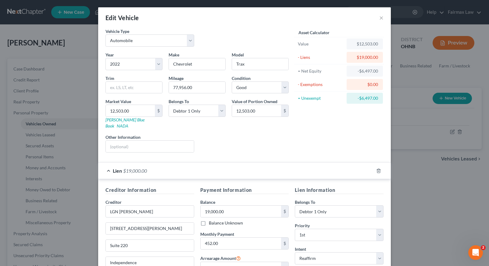
click at [291, 164] on div "Lien $19,000.00" at bounding box center [236, 170] width 276 height 16
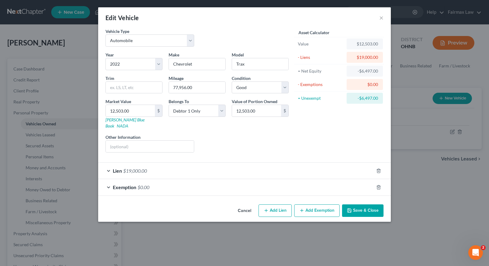
click at [244, 205] on button "Cancel" at bounding box center [244, 211] width 23 height 12
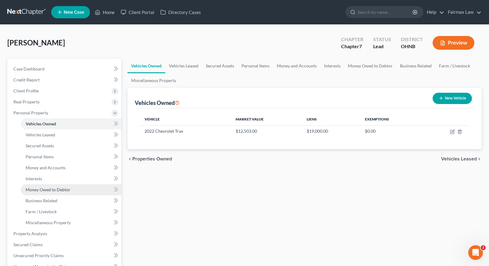
click at [52, 189] on span "Money Owed to Debtor" at bounding box center [48, 189] width 45 height 5
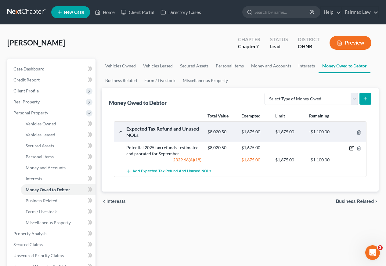
click at [349, 147] on icon "button" at bounding box center [351, 148] width 5 height 5
click at [352, 148] on icon "button" at bounding box center [351, 148] width 5 height 5
click at [351, 146] on icon "button" at bounding box center [351, 148] width 5 height 5
click at [351, 147] on icon "button" at bounding box center [351, 148] width 5 height 5
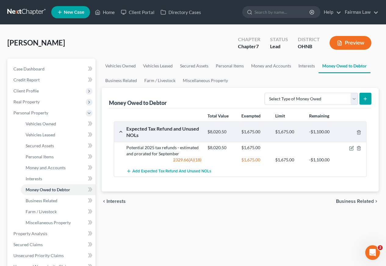
select select "0"
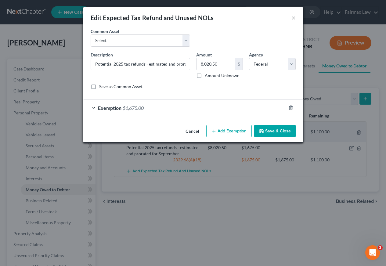
drag, startPoint x: 320, startPoint y: 37, endPoint x: 238, endPoint y: 89, distance: 97.2
click at [238, 89] on div "Save as Common Asset" at bounding box center [193, 87] width 205 height 6
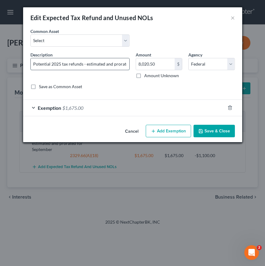
click at [33, 65] on input "Potential 2025 tax refunds - estimated and prorated for September" at bounding box center [80, 64] width 99 height 12
drag, startPoint x: 33, startPoint y: 65, endPoint x: 133, endPoint y: 67, distance: 100.3
click at [134, 68] on div "Description * Potential 2025 tax refunds - estimated and prorated for September…" at bounding box center [132, 73] width 211 height 43
click at [108, 58] on div "Potential 2025 tax refunds - estimated and prorated for September" at bounding box center [79, 64] width 99 height 12
click at [87, 65] on input "Potential 2025 tax refunds - estimated and prorated for September" at bounding box center [80, 64] width 99 height 12
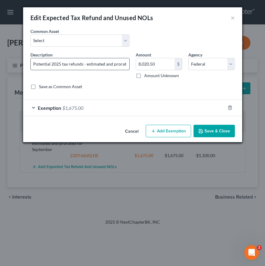
type input "Potential 2025 tax refunds - estimated and prorated for September"
type input "Potential 2025 tax refunds - estimated and prorated for September E"
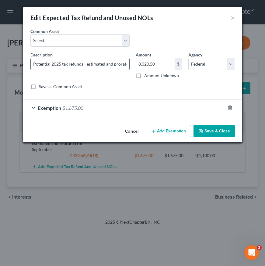
type input "Potential 2025 tax refunds - estimated and prorated for September E"
type input "Potential 2025 tax refunds - estimated and prorated for September Ea"
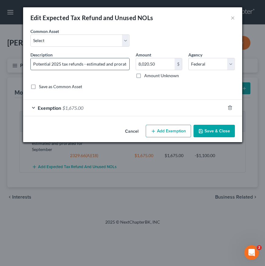
type input "Potential 2025 tax refunds - estimated and prorated for September Ea"
type input "Potential 2025 tax refunds - estimated and prorated for September Ear"
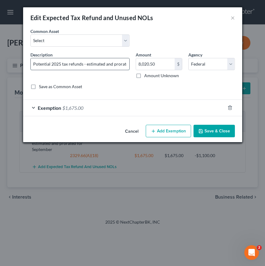
type input "Potential 2025 tax refunds - estimated and prorated for September Ear"
type input "Potential 2025 tax refunds - estimated and prorated for September Earn"
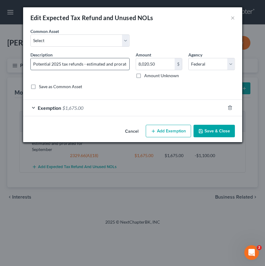
type input "Potential 2025 tax refunds - estimated and prorated for September Earn"
type input "Potential 2025 tax refunds - estimated and prorated for September Earne"
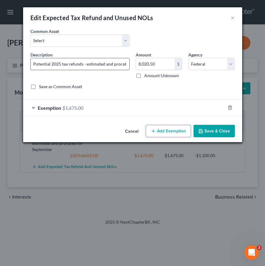
type input "Potential 2025 tax refunds - estimated and prorated for September Earne"
type input "Potential 2025 tax refunds - estimated and prorated for September Earned"
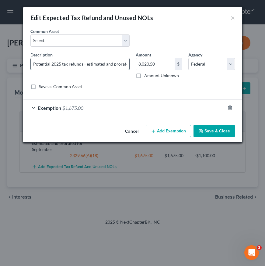
type input "Potential 2025 tax refunds - estimated and prorated for September Earned"
type input "Potential 2025 tax refunds - estimated and prorated for September Earned I"
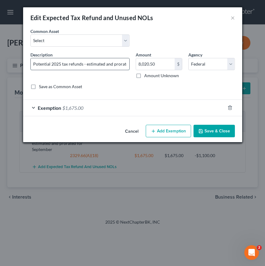
type input "Potential 2025 tax refunds - estimated and prorated for September Earned I"
type input "Potential 2025 tax refunds - estimated and prorated for September Earned In"
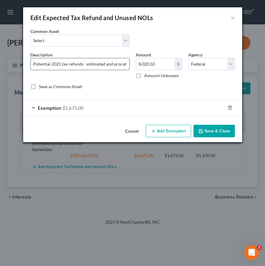
type input "Potential 2025 tax refunds - estimated and prorated for September Earned In"
type input "Potential 2025 tax refunds - estimated and prorated for September Earned Inc"
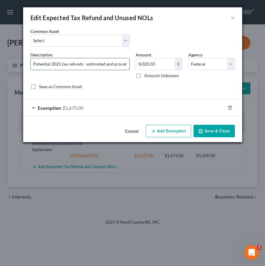
type input "Potential 2025 tax refunds - estimated and prorated for September Earned Inc"
type input "Potential 2025 tax refunds - estimated and prorated for September Earned Inco"
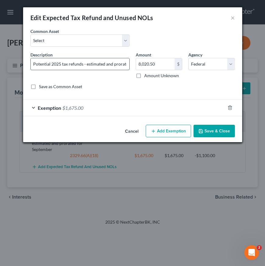
type input "Potential 2025 tax refunds - estimated and prorated for September Earned Inco"
type input "Potential 2025 tax refunds - estimated and prorated for September Earned Incom"
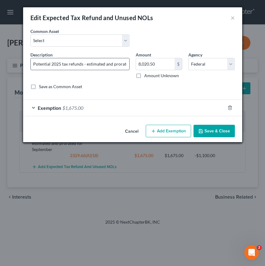
type input "Potential 2025 tax refunds - estimated and prorated for September Earned Incom"
type input "Potential 2025 tax refunds - estimated and prorated for September Earned Income"
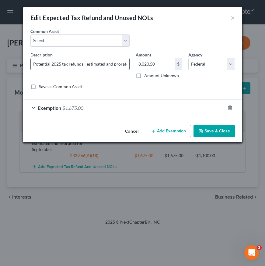
type input "Potential 2025 tax refunds - estimated and prorated for September Earned Income"
type input "Potential 2025 tax refunds - estimated and prorated for September Earned Income…"
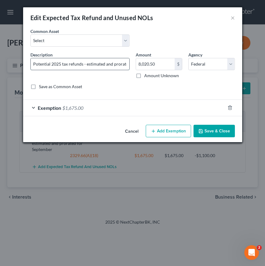
type input "Potential 2025 tax refunds - estimated and prorated for September Earned Income…"
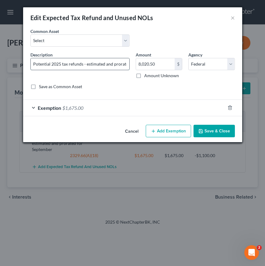
type input "Potential 2025 tax refunds - estimated and prorated for September Earned Income…"
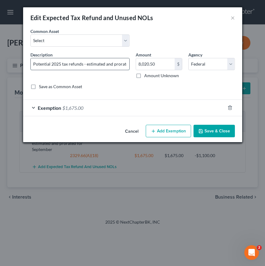
type input "Potential 2025 tax refunds - estimated and prorated for September Earned Income…"
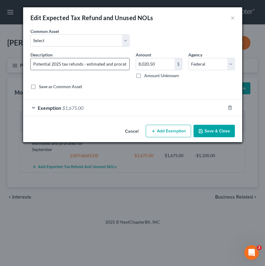
type input "Potential 2025 tax refunds - estimated and prorated for September Earned Income…"
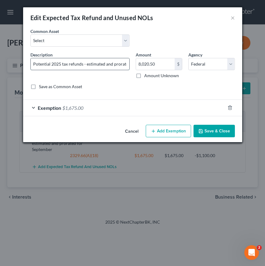
type input "Potential 2025 tax refunds - estimated and prorated for September Earned Income…"
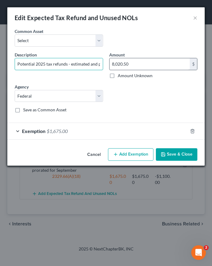
type input "Potential 2025 tax refunds - estimated and prorated for September Earned Income…"
click at [149, 66] on input "8,020.50" at bounding box center [149, 64] width 80 height 12
type input "8,020.5"
type input "8,020.00"
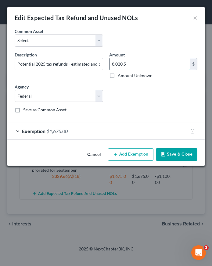
type input "8,020.00"
type input "8,020"
type input "802.00"
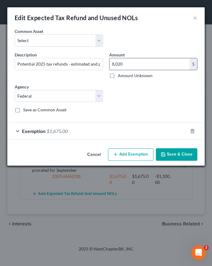
type input "802.00"
type input "802"
type input "80.00"
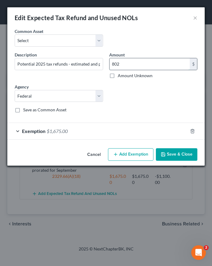
type input "80.00"
type input "80"
type input "8.00"
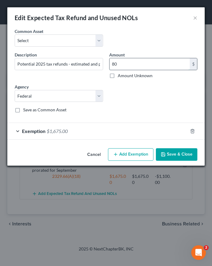
type input "8.00"
type input "8"
type input "6.00"
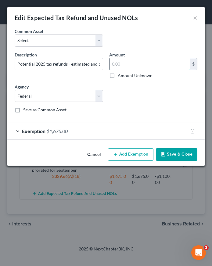
type input "6.00"
type input "6"
type input "62.00"
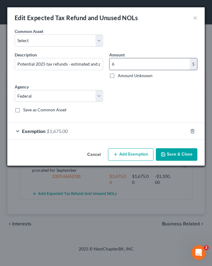
type input "62.00"
type input "62"
type input "624.00"
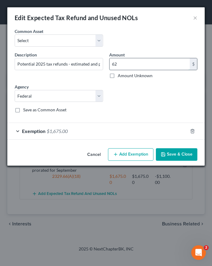
type input "624.00"
type input "624"
type input "6,243.00"
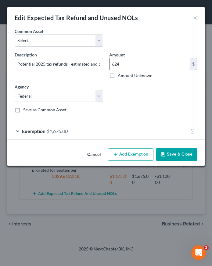
type input "6,243.00"
click at [34, 130] on span "Exemption" at bounding box center [33, 131] width 23 height 6
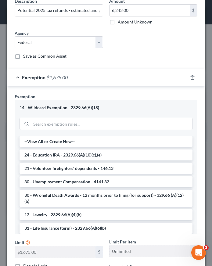
scroll to position [54, 0]
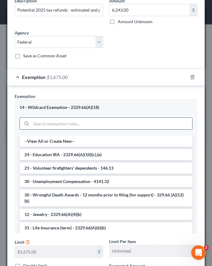
click at [43, 122] on input "search" at bounding box center [111, 124] width 161 height 12
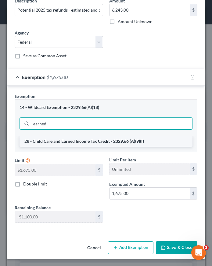
type input "earned"
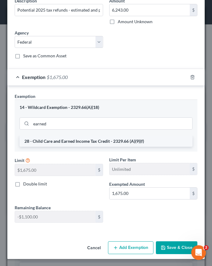
click at [90, 138] on li "28 - Child Care and Earned Income Tax Credit - 2329.66 (A)(9)(f)" at bounding box center [106, 141] width 173 height 11
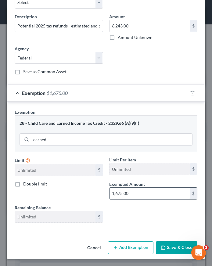
click at [143, 196] on input "1,675.00" at bounding box center [149, 193] width 80 height 12
type input "1,675"
type input "167.00"
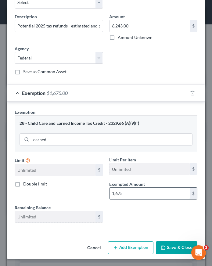
type input "167.00"
type input "167"
type input "16.00"
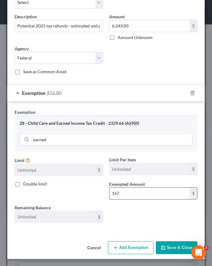
type input "16.00"
type input "16"
type input "1.00"
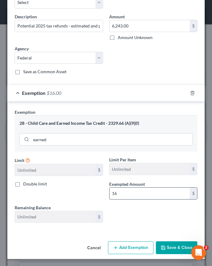
type input "1.00"
type input "1"
type input "6.00"
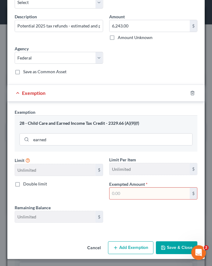
type input "6.00"
type input "6"
type input "62.00"
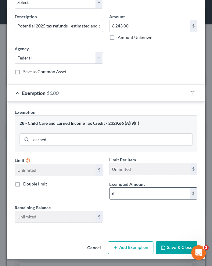
type input "62.00"
type input "62"
type input "624.00"
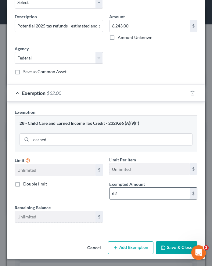
type input "624.00"
type input "624"
type input "6,243.00"
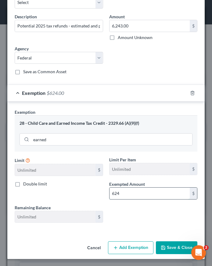
type input "6,243.00"
click at [164, 248] on icon "button" at bounding box center [163, 247] width 5 height 5
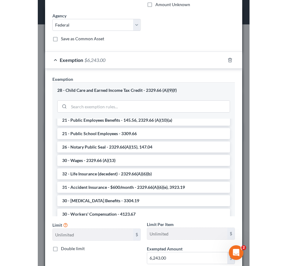
scroll to position [627, 0]
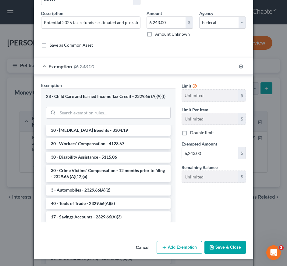
click at [231, 241] on button "Save & Close" at bounding box center [225, 247] width 41 height 13
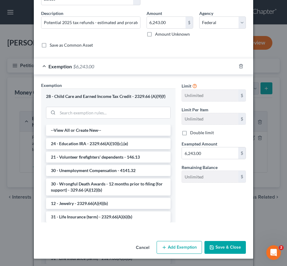
scroll to position [41, 0]
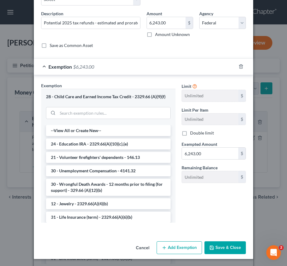
click at [232, 249] on button "Save & Close" at bounding box center [225, 247] width 41 height 13
click at [224, 248] on button "Save & Close" at bounding box center [225, 247] width 41 height 13
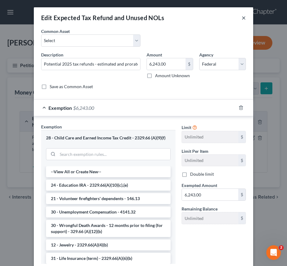
click at [244, 20] on button "×" at bounding box center [244, 17] width 4 height 7
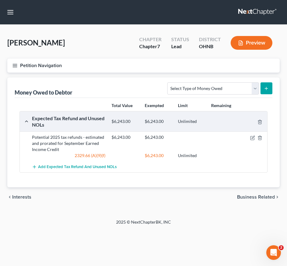
scroll to position [0, 0]
select select "expected_tax_refund"
click at [267, 88] on icon "submit" at bounding box center [266, 88] width 5 height 5
click at [148, 92] on div "Money Owed to Debtor (Net Operating Losses) Select Type of Money Owed Accounts …" at bounding box center [144, 87] width 258 height 20
click at [269, 88] on button "submit" at bounding box center [267, 88] width 12 height 12
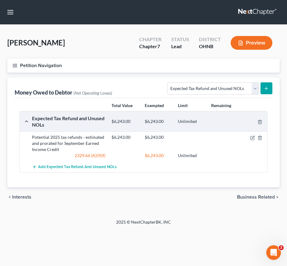
click at [264, 91] on button "submit" at bounding box center [267, 88] width 12 height 12
click at [194, 210] on div "Petition Navigation Case Dashboard Payments Invoices Payments Payments Credit R…" at bounding box center [143, 135] width 272 height 153
click at [265, 90] on icon "submit" at bounding box center [266, 88] width 5 height 5
click at [269, 87] on button "submit" at bounding box center [267, 88] width 12 height 12
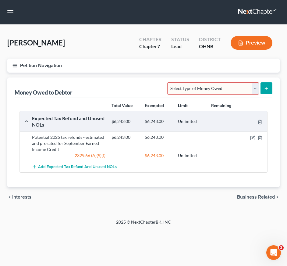
click at [261, 87] on button "submit" at bounding box center [267, 88] width 12 height 12
select select "expected_tax_refund"
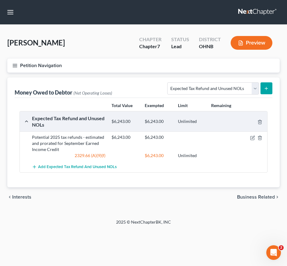
click at [264, 90] on button "submit" at bounding box center [267, 88] width 12 height 12
select select "0"
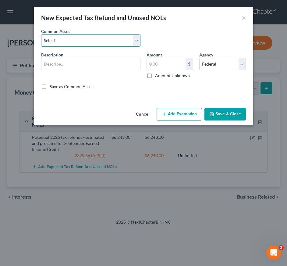
select select "0"
type input "Potential 2025 tax refunds - estimated and prorated for September"
type input "7,680.75"
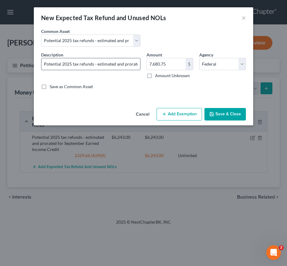
click at [102, 61] on input "Potential 2025 tax refunds - estimated and prorated for September" at bounding box center [90, 64] width 99 height 12
type input "Potential 2025 tax refunds - estimated and prorated for September Additional Ch…"
click at [169, 64] on input "7,680.75" at bounding box center [166, 64] width 39 height 12
type input "7"
type input "3,400.00"
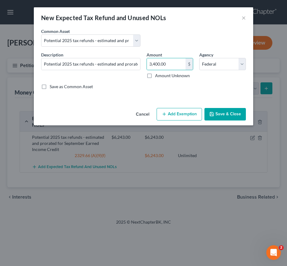
click at [169, 117] on button "Add Exemption" at bounding box center [179, 114] width 45 height 13
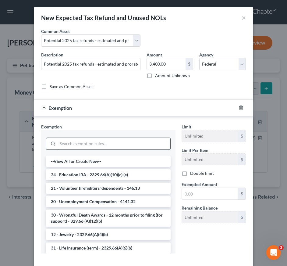
click at [131, 145] on input "search" at bounding box center [114, 144] width 113 height 12
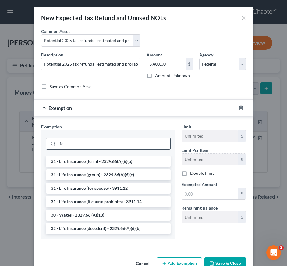
type input "f"
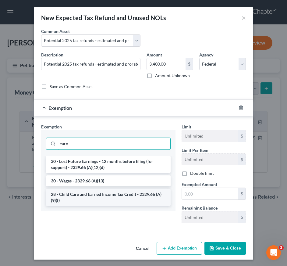
type input "earn"
click at [117, 196] on li "28 - Child Care and Earned Income Tax Credit - 2329.66 (A)(9)(f)" at bounding box center [108, 197] width 125 height 17
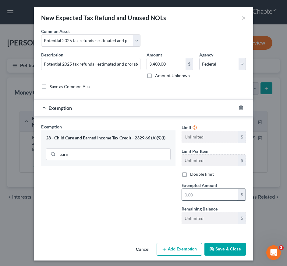
click at [207, 192] on input "text" at bounding box center [210, 195] width 56 height 12
type input "3,400.00"
click at [235, 248] on button "Save & Close" at bounding box center [225, 249] width 41 height 13
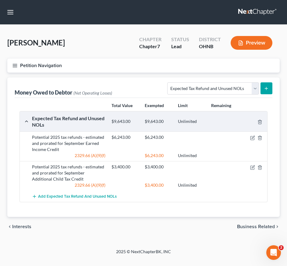
click at [264, 90] on button "submit" at bounding box center [267, 88] width 12 height 12
select select "0"
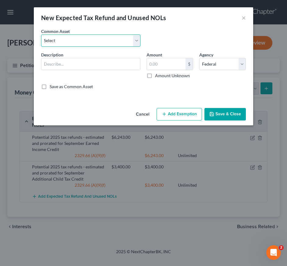
select select "0"
type input "Potential 2025 tax refunds - estimated and prorated for September"
type input "7,680.75"
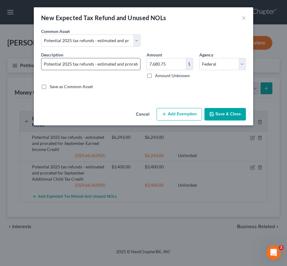
click at [127, 64] on input "Potential 2025 tax refunds - estimated and prorated for September" at bounding box center [90, 64] width 99 height 12
click at [122, 64] on input "Potential 2025 tax refunds - estimated and prorated for September" at bounding box center [90, 64] width 99 height 12
type input "Potential 2025 tax refunds - estimated and prorated for September Withholding R…"
click at [176, 62] on input "7,680.75" at bounding box center [166, 64] width 39 height 12
type input "7"
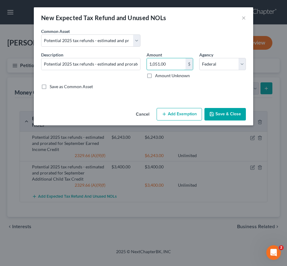
type input "1,051.00"
click at [186, 110] on button "Add Exemption" at bounding box center [179, 114] width 45 height 13
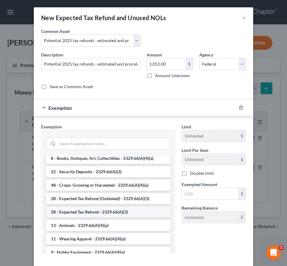
scroll to position [318, 0]
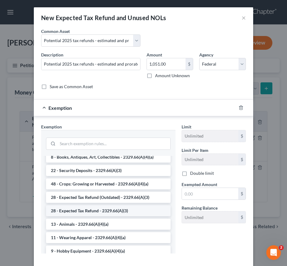
click at [109, 213] on li "28 - Expected Tax Refund - 2329.66(A)(3)" at bounding box center [108, 210] width 125 height 11
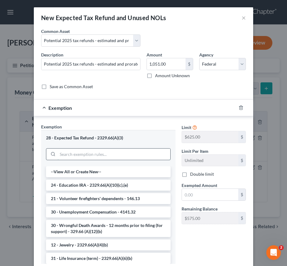
click at [93, 149] on input "search" at bounding box center [114, 154] width 113 height 12
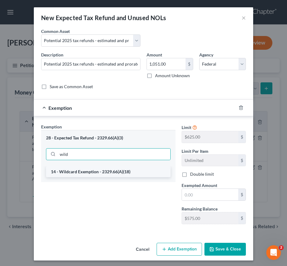
click at [88, 173] on li "14 - Wildcard Exemption - 2329.66(A)(18)" at bounding box center [108, 171] width 125 height 11
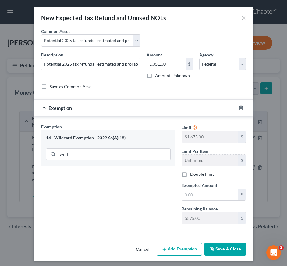
click at [115, 140] on div "14 - Wildcard Exemption - 2329.66(A)(18)" at bounding box center [108, 138] width 125 height 6
click at [108, 152] on input "wild" at bounding box center [114, 154] width 113 height 12
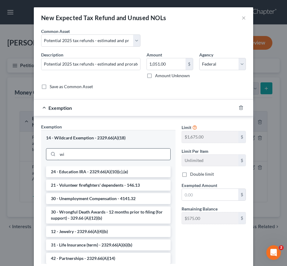
type input "w"
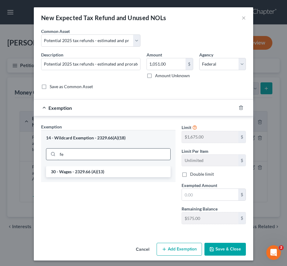
type input "f"
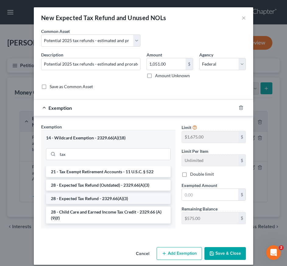
click at [112, 201] on li "28 - Expected Tax Refund - 2329.66(A)(3)" at bounding box center [108, 198] width 125 height 11
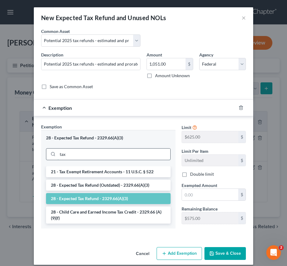
click at [114, 150] on input "tax" at bounding box center [114, 154] width 113 height 12
drag, startPoint x: 114, startPoint y: 150, endPoint x: 41, endPoint y: 154, distance: 72.6
click at [41, 154] on div "28 - Expected Tax Refund - 2329.66(A)(3) tax" at bounding box center [108, 148] width 134 height 36
drag, startPoint x: 84, startPoint y: 153, endPoint x: 44, endPoint y: 157, distance: 40.7
click at [44, 157] on div "28 - Expected Tax Refund - 2329.66(A)(3) tax" at bounding box center [108, 148] width 134 height 36
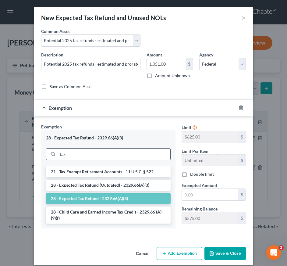
drag, startPoint x: 67, startPoint y: 155, endPoint x: 59, endPoint y: 155, distance: 8.5
click at [59, 155] on input "tax" at bounding box center [114, 154] width 113 height 12
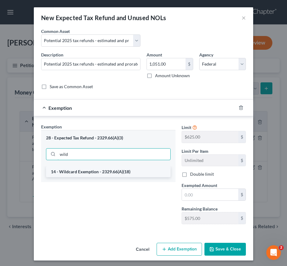
type input "wild"
click at [75, 174] on li "14 - Wildcard Exemption - 2329.66(A)(18)" at bounding box center [108, 171] width 125 height 11
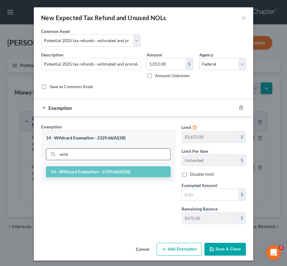
click at [102, 148] on input "wild" at bounding box center [114, 154] width 113 height 12
drag, startPoint x: 93, startPoint y: 152, endPoint x: 52, endPoint y: 150, distance: 40.3
click at [52, 150] on div "wild" at bounding box center [108, 154] width 125 height 12
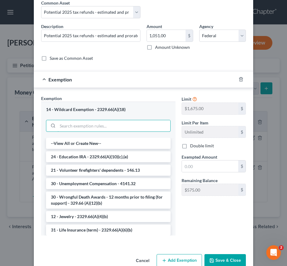
scroll to position [0, 0]
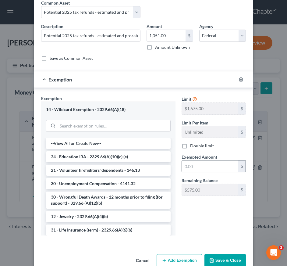
click at [197, 167] on input "text" at bounding box center [210, 166] width 56 height 12
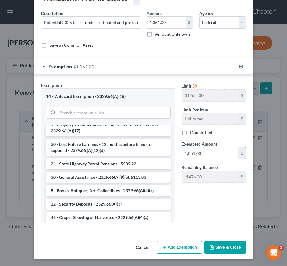
scroll to position [41, 0]
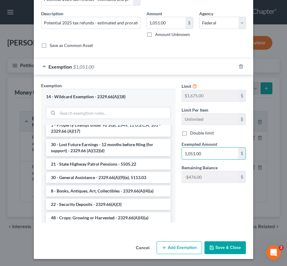
type input "1,051.00"
click at [219, 248] on button "Save & Close" at bounding box center [225, 247] width 41 height 13
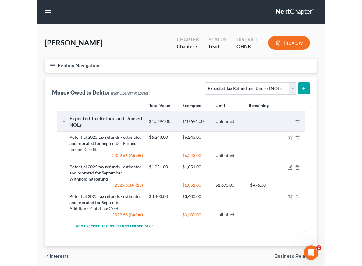
scroll to position [0, 0]
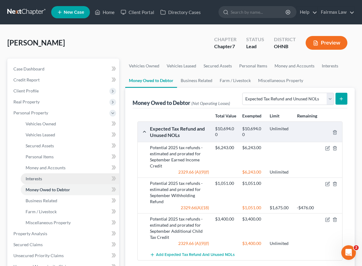
click at [41, 180] on span "Interests" at bounding box center [34, 178] width 16 height 5
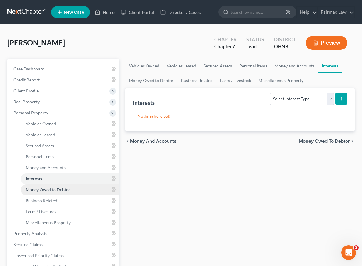
click at [42, 189] on span "Money Owed to Debtor" at bounding box center [48, 189] width 45 height 5
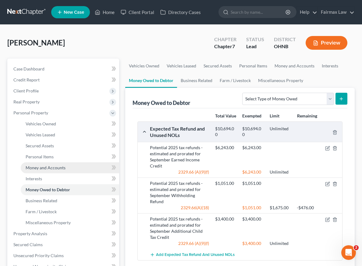
click at [48, 169] on span "Money and Accounts" at bounding box center [46, 167] width 40 height 5
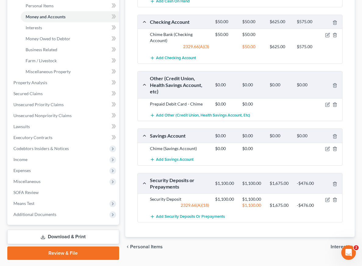
scroll to position [151, 0]
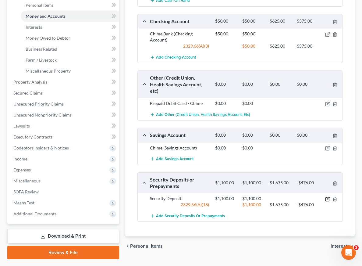
click at [287, 201] on icon "button" at bounding box center [328, 199] width 4 height 4
select select "4"
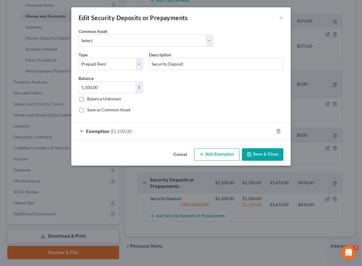
click at [154, 129] on div "Exemption $1,100.00" at bounding box center [172, 131] width 202 height 16
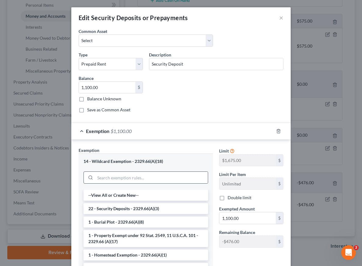
click at [123, 171] on div at bounding box center [146, 177] width 125 height 12
click at [121, 174] on input "search" at bounding box center [151, 178] width 113 height 12
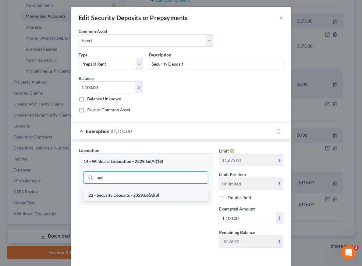
type input "sec"
click at [119, 198] on li "22 - Security Deposits - 2329.66(A)(3)" at bounding box center [146, 195] width 125 height 11
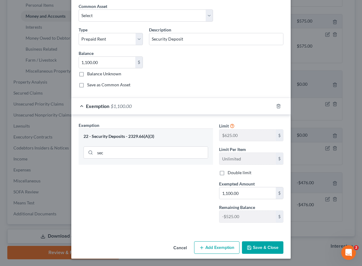
scroll to position [25, 0]
drag, startPoint x: 233, startPoint y: 193, endPoint x: 213, endPoint y: 192, distance: 20.1
click at [213, 192] on div "Exemption Set must be selected for CA. Exemption * 22 - Security Deposits - 232…" at bounding box center [181, 175] width 211 height 106
type input "0"
type input "575.00"
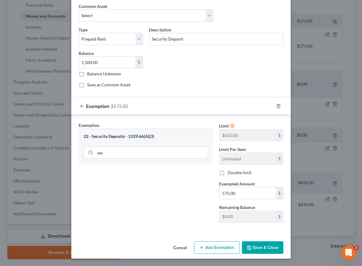
click at [266, 244] on button "Save & Close" at bounding box center [262, 247] width 41 height 13
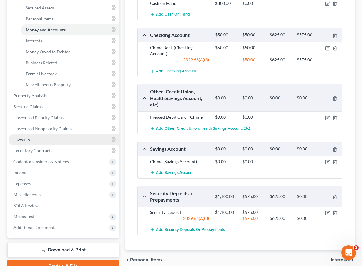
scroll to position [137, 0]
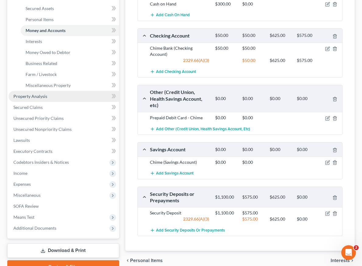
click at [74, 99] on link "Property Analysis" at bounding box center [64, 96] width 111 height 11
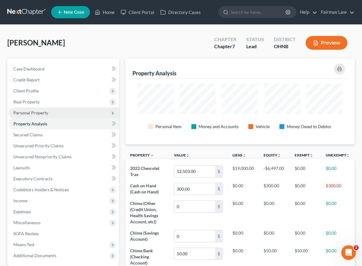
click at [53, 110] on span "Personal Property" at bounding box center [64, 112] width 111 height 11
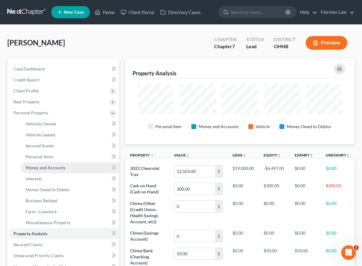
click at [59, 168] on span "Money and Accounts" at bounding box center [46, 167] width 40 height 5
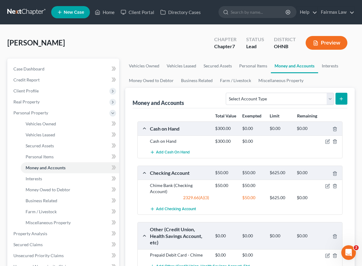
scroll to position [15, 0]
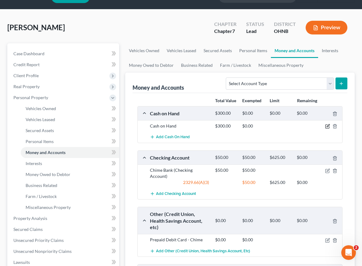
click at [287, 129] on icon "button" at bounding box center [327, 126] width 5 height 5
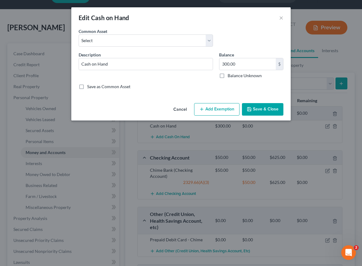
click at [221, 107] on button "Add Exemption" at bounding box center [216, 109] width 45 height 13
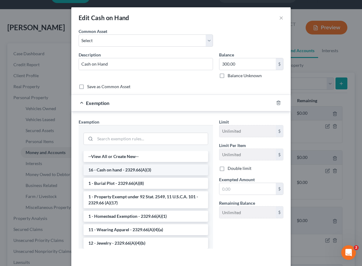
click at [180, 171] on li "16 - Cash on hand - 2329.66(A)(3)" at bounding box center [146, 169] width 125 height 11
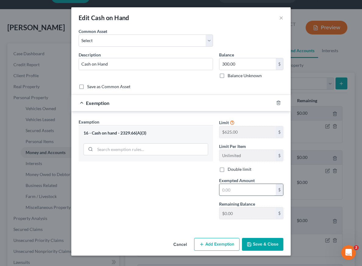
click at [237, 186] on input "text" at bounding box center [247, 190] width 56 height 12
type input "300.00"
click at [257, 240] on button "Save & Close" at bounding box center [262, 244] width 41 height 13
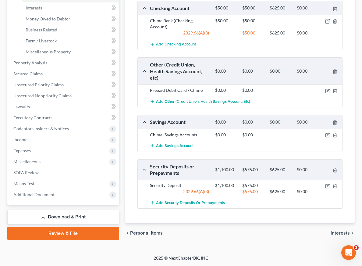
scroll to position [176, 0]
click at [287, 185] on icon "button" at bounding box center [328, 186] width 4 height 4
select select "4"
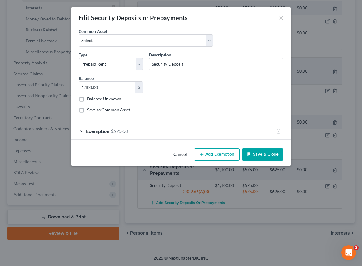
click at [103, 130] on span "Exemption" at bounding box center [97, 131] width 23 height 6
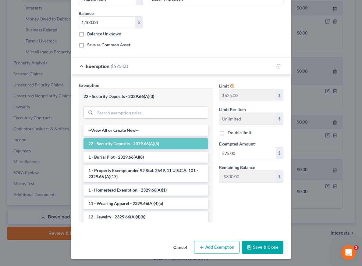
scroll to position [65, 0]
click at [108, 142] on li "22 - Security Deposits - 2329.66(A)(3)" at bounding box center [146, 143] width 125 height 11
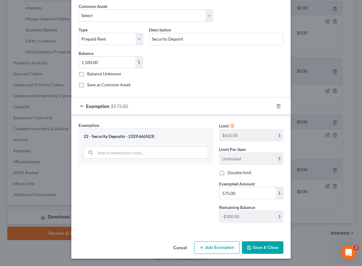
scroll to position [25, 0]
click at [114, 153] on input "search" at bounding box center [151, 153] width 113 height 12
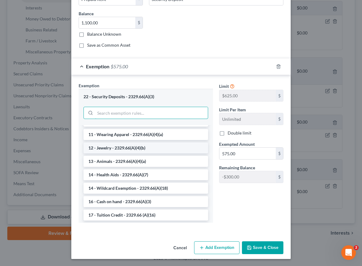
scroll to position [82, 0]
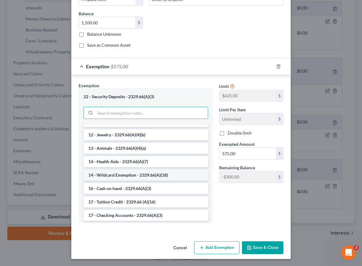
click at [120, 174] on li "14 - Wildcard Exemption - 2329.66(A)(18)" at bounding box center [146, 174] width 125 height 11
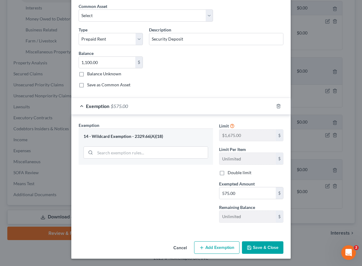
scroll to position [25, 0]
click at [261, 251] on button "Save & Close" at bounding box center [262, 247] width 41 height 13
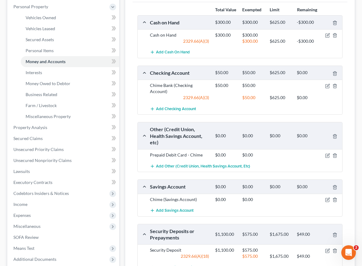
scroll to position [87, 0]
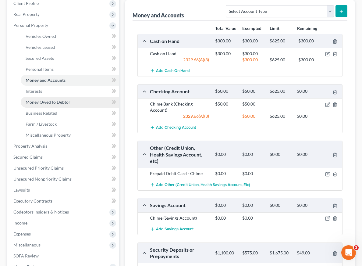
click at [51, 101] on span "Money Owed to Debtor" at bounding box center [48, 101] width 45 height 5
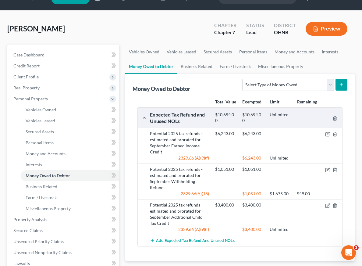
scroll to position [34, 0]
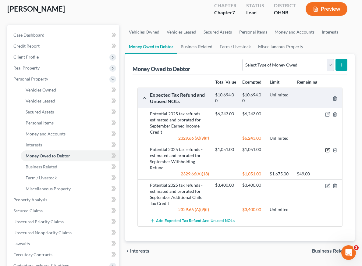
click at [287, 152] on icon "button" at bounding box center [327, 150] width 5 height 5
select select "0"
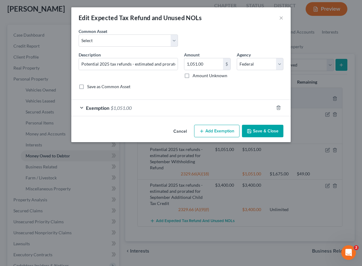
click at [94, 110] on span "Exemption" at bounding box center [97, 108] width 23 height 6
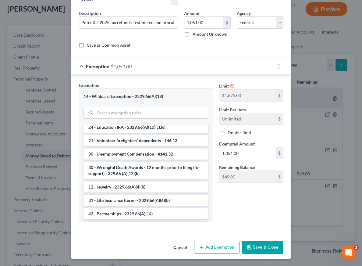
scroll to position [41, 0]
click at [273, 250] on button "Save & Close" at bounding box center [262, 247] width 41 height 13
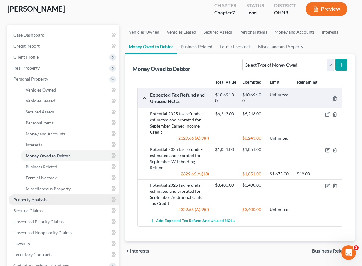
click at [35, 200] on span "Property Analysis" at bounding box center [30, 199] width 34 height 5
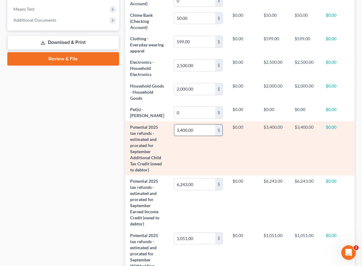
scroll to position [0, 12]
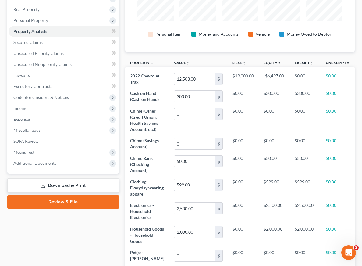
click at [76, 186] on link "Download & Print" at bounding box center [63, 185] width 112 height 14
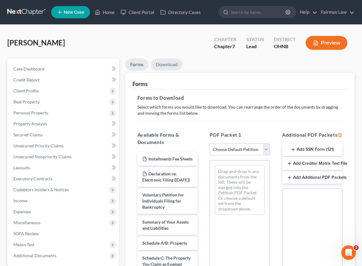
click at [170, 64] on link "Download" at bounding box center [167, 65] width 32 height 12
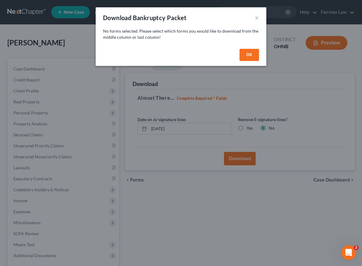
click at [255, 59] on button "OK" at bounding box center [250, 55] width 20 height 12
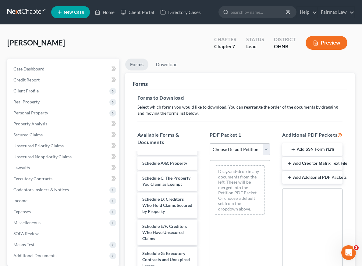
scroll to position [79, 0]
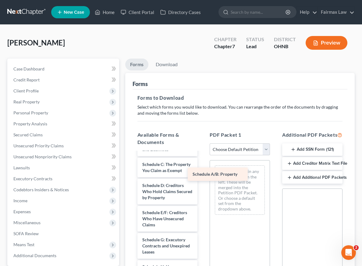
drag, startPoint x: 176, startPoint y: 180, endPoint x: 238, endPoint y: 178, distance: 62.2
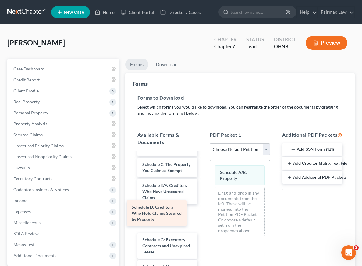
drag, startPoint x: 174, startPoint y: 202, endPoint x: 163, endPoint y: 211, distance: 14.0
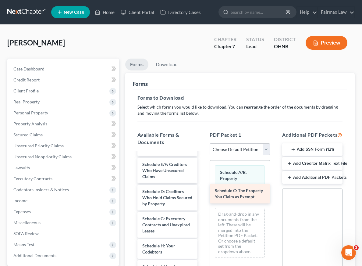
drag, startPoint x: 160, startPoint y: 183, endPoint x: 234, endPoint y: 199, distance: 75.4
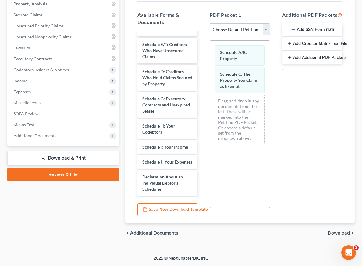
scroll to position [123, 0]
click at [165, 205] on button "Save New Download Template" at bounding box center [167, 209] width 60 height 13
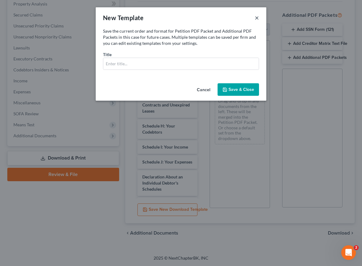
click at [255, 16] on button "×" at bounding box center [257, 17] width 4 height 7
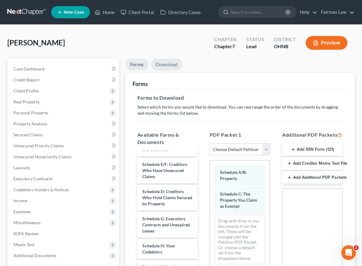
scroll to position [0, 0]
click at [171, 62] on link "Download" at bounding box center [167, 65] width 32 height 12
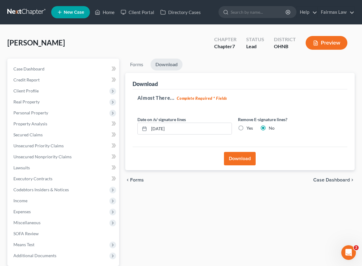
click at [247, 158] on button "Download" at bounding box center [240, 158] width 32 height 13
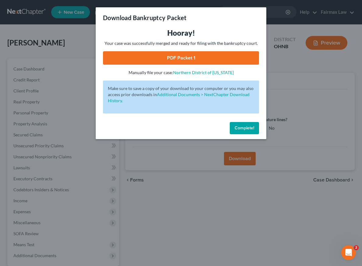
click at [186, 62] on link "PDF Packet 1" at bounding box center [181, 57] width 156 height 13
click at [254, 130] on button "Complete!" at bounding box center [244, 128] width 29 height 12
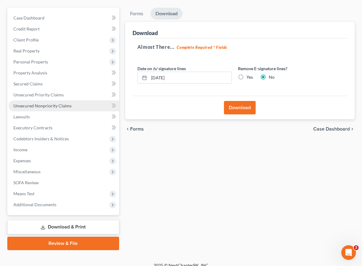
scroll to position [48, 0]
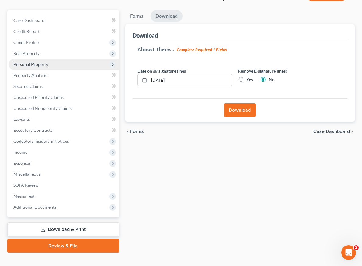
click at [70, 65] on span "Personal Property" at bounding box center [64, 64] width 111 height 11
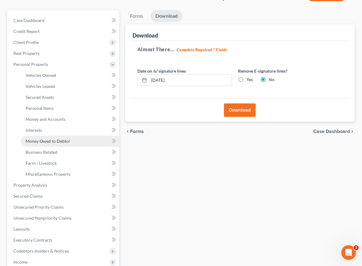
click at [76, 142] on link "Money Owed to Debtor" at bounding box center [70, 141] width 98 height 11
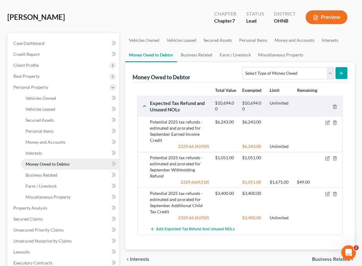
scroll to position [26, 0]
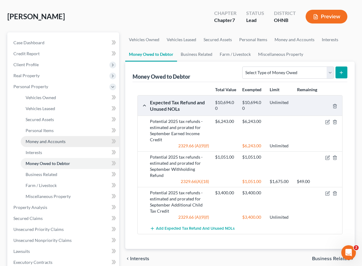
click at [70, 141] on link "Money and Accounts" at bounding box center [70, 141] width 98 height 11
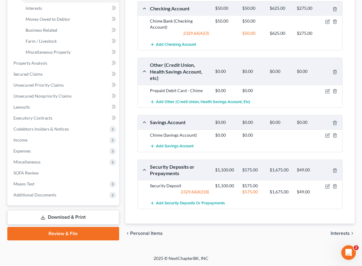
scroll to position [175, 0]
click at [287, 187] on icon "button" at bounding box center [327, 185] width 5 height 5
select select "4"
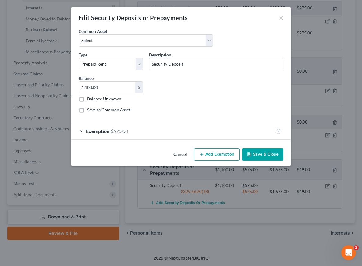
click at [147, 133] on div "Exemption $575.00" at bounding box center [172, 131] width 202 height 16
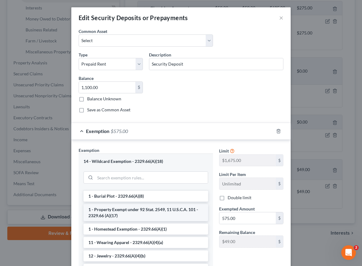
scroll to position [51, 0]
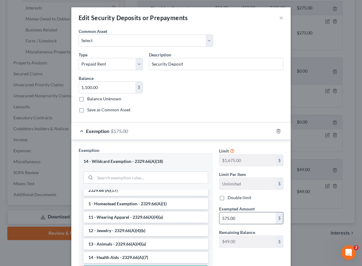
click at [247, 218] on input "575.00" at bounding box center [247, 218] width 56 height 12
type input "5"
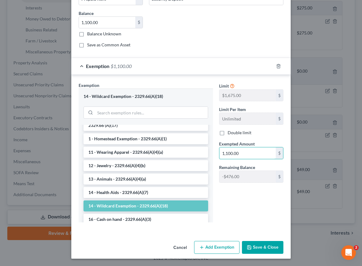
scroll to position [65, 0]
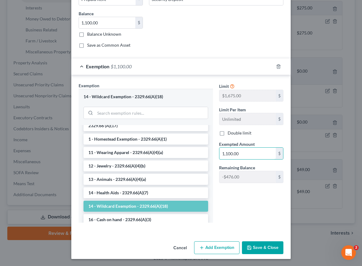
type input "1,100.00"
click at [267, 248] on button "Save & Close" at bounding box center [262, 247] width 41 height 13
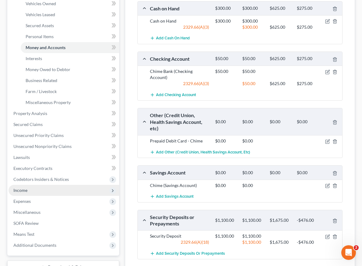
scroll to position [111, 0]
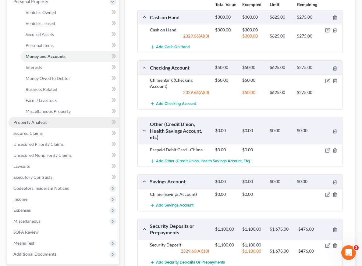
click at [75, 125] on link "Property Analysis" at bounding box center [64, 122] width 111 height 11
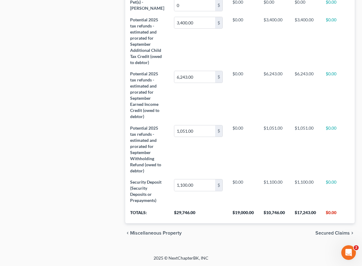
scroll to position [425, 0]
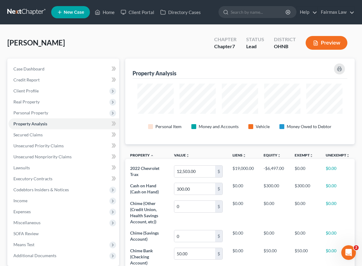
click at [287, 40] on button "Preview" at bounding box center [327, 43] width 42 height 14
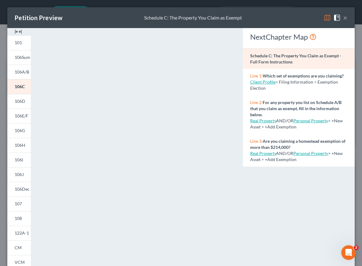
click at [287, 19] on button "×" at bounding box center [345, 17] width 4 height 7
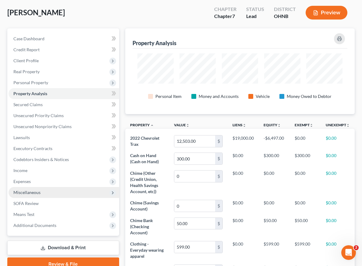
scroll to position [30, 0]
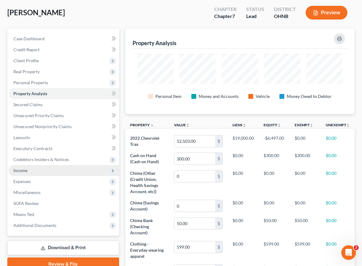
click at [44, 173] on span "Income" at bounding box center [64, 170] width 111 height 11
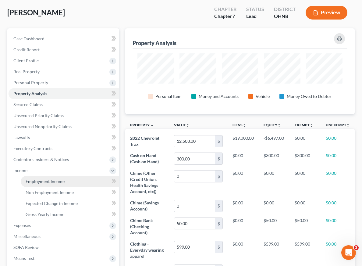
click at [44, 182] on span "Employment Income" at bounding box center [45, 181] width 39 height 5
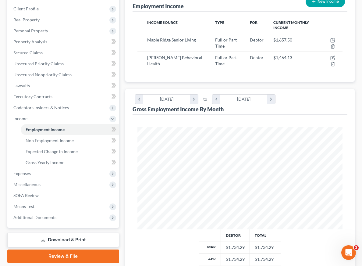
scroll to position [83, 0]
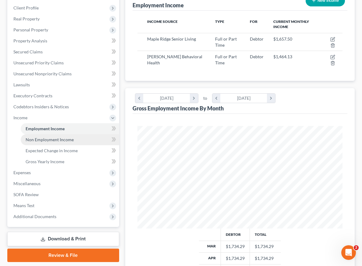
click at [66, 142] on link "Non Employment Income" at bounding box center [70, 139] width 98 height 11
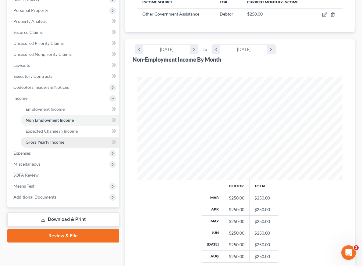
scroll to position [103, 0]
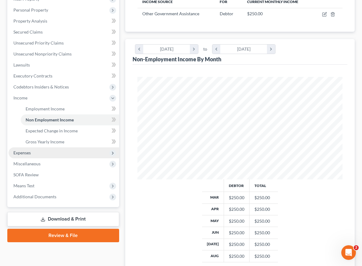
click at [47, 150] on span "Expenses" at bounding box center [64, 152] width 111 height 11
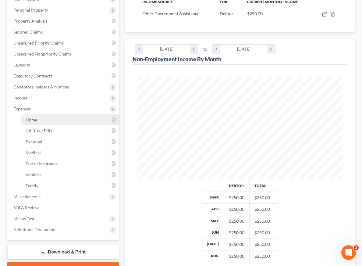
click at [46, 123] on link "Home" at bounding box center [70, 119] width 98 height 11
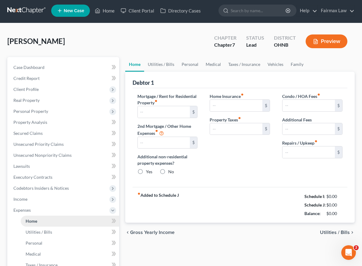
type input "1,100.00"
type input "0.00"
radio input "true"
type input "0.00"
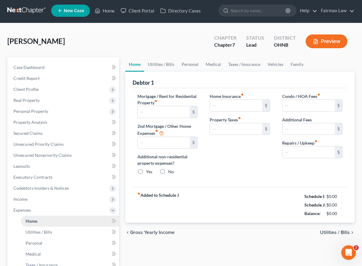
type input "0.00"
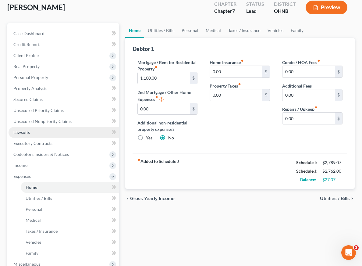
scroll to position [37, 0]
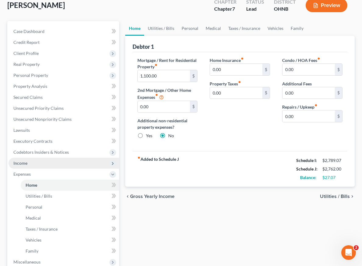
click at [59, 162] on span "Income" at bounding box center [64, 163] width 111 height 11
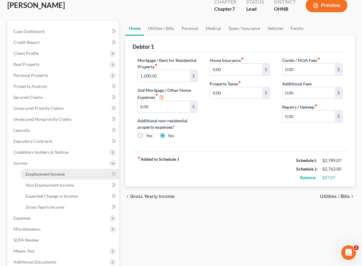
click at [73, 172] on link "Employment Income" at bounding box center [70, 174] width 98 height 11
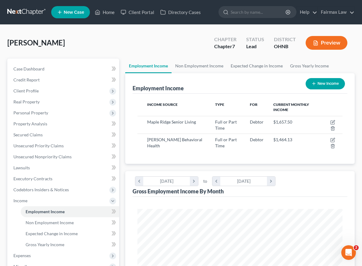
scroll to position [102, 218]
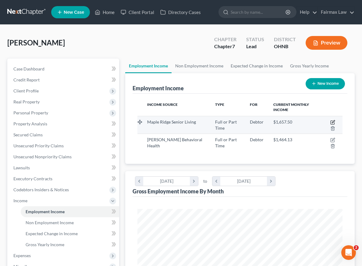
click at [287, 124] on icon "button" at bounding box center [332, 122] width 5 height 5
select select "0"
select select "36"
select select "2"
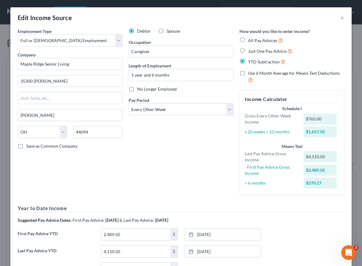
scroll to position [0, 0]
click at [287, 17] on button "×" at bounding box center [342, 17] width 4 height 7
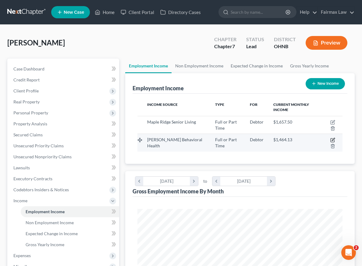
click at [287, 138] on icon "button" at bounding box center [332, 139] width 5 height 5
select select "0"
select select "36"
select select "2"
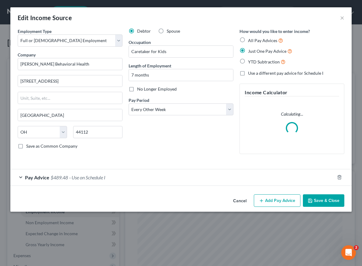
click at [250, 59] on span "YTD Subtraction" at bounding box center [264, 61] width 32 height 5
click at [251, 59] on input "YTD Subtraction" at bounding box center [253, 60] width 4 height 4
radio input "true"
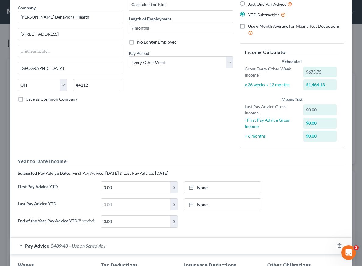
scroll to position [49, 0]
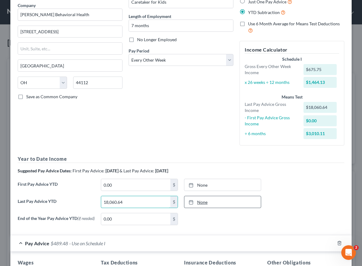
type input "18,060.64"
click at [194, 200] on div at bounding box center [193, 201] width 9 height 5
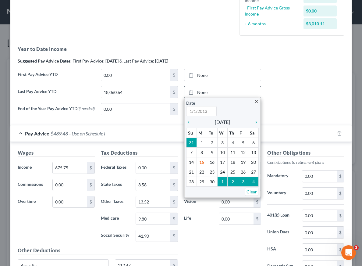
scroll to position [162, 0]
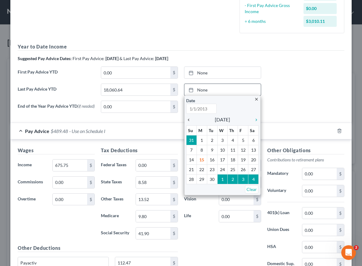
type input "9/15/2025"
click at [189, 117] on icon "chevron_left" at bounding box center [190, 119] width 8 height 5
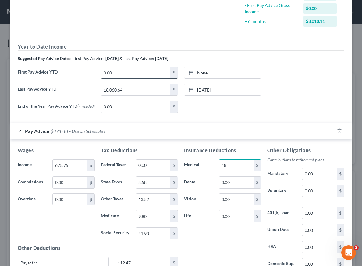
type input "18"
type input "0"
type input "1,836.00"
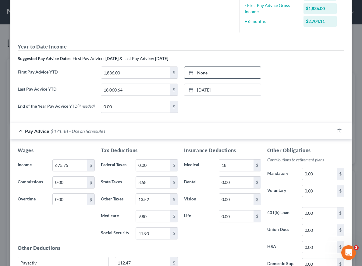
click at [220, 72] on link "None" at bounding box center [222, 73] width 76 height 12
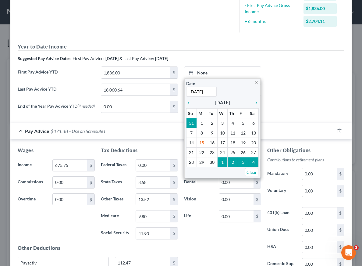
type input "3/20/2025"
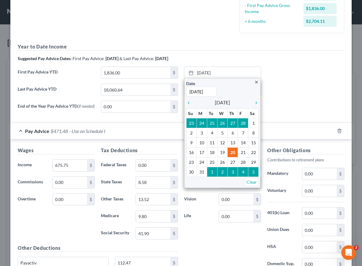
click at [287, 97] on div "Last Pay Advice YTD 18,060.64 $ 8/20/2025 close Date 8/20/2025 Time 12:00 AM ch…" at bounding box center [181, 92] width 333 height 17
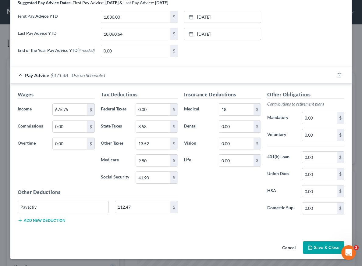
scroll to position [218, 0]
click at [152, 161] on input "9.80" at bounding box center [153, 161] width 34 height 12
type input "9"
type input "11.09"
click at [154, 176] on input "41.90" at bounding box center [153, 178] width 34 height 12
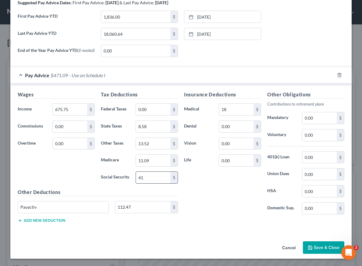
type input "4"
type input "47.43"
type input "8.78"
click at [156, 147] on input "13.52" at bounding box center [153, 144] width 34 height 12
type input "1"
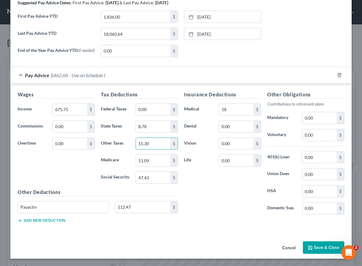
type input "15.30"
click at [286, 245] on button "Cancel" at bounding box center [288, 248] width 23 height 12
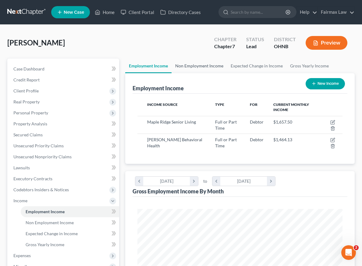
scroll to position [0, 0]
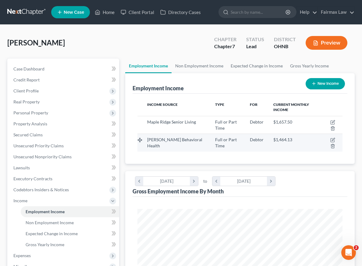
click at [287, 137] on td at bounding box center [331, 143] width 23 height 18
click at [287, 139] on icon "button" at bounding box center [332, 139] width 5 height 5
select select "0"
select select "36"
select select "2"
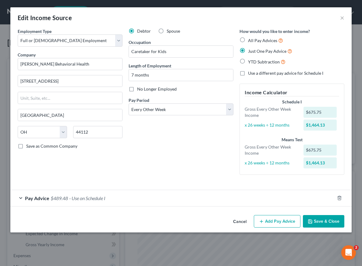
click at [258, 61] on span "YTD Subtraction" at bounding box center [264, 61] width 32 height 5
click at [254, 61] on input "YTD Subtraction" at bounding box center [253, 60] width 4 height 4
radio input "true"
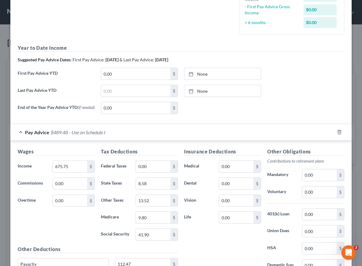
scroll to position [143, 0]
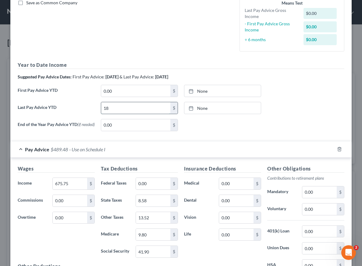
click at [139, 106] on input "18" at bounding box center [135, 108] width 69 height 12
click at [151, 108] on input "18,060" at bounding box center [135, 108] width 69 height 12
type input "18,060.64"
click at [190, 106] on icon at bounding box center [191, 108] width 5 height 5
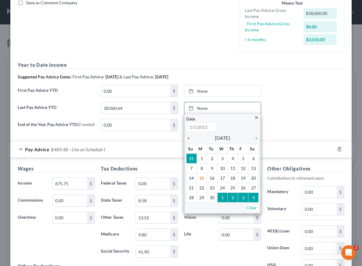
type input "9/15/2025"
click at [190, 135] on div "chevron_left" at bounding box center [190, 138] width 8 height 6
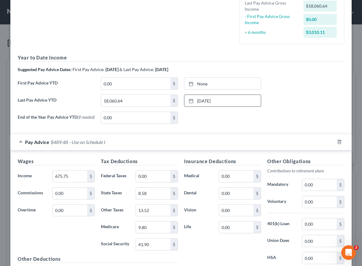
scroll to position [151, 0]
click at [70, 171] on input "675.75" at bounding box center [70, 176] width 34 height 12
drag, startPoint x: 73, startPoint y: 174, endPoint x: 23, endPoint y: 172, distance: 50.0
click at [23, 172] on div "Income * 675.75 $" at bounding box center [56, 176] width 83 height 12
click at [80, 174] on input "1,094" at bounding box center [70, 176] width 34 height 12
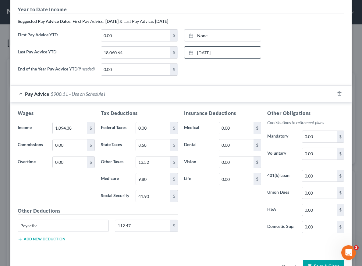
scroll to position [201, 0]
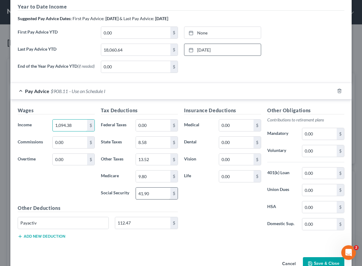
type input "1,094.38"
click at [166, 197] on input "41.90" at bounding box center [153, 193] width 34 height 12
type input "67.85"
click at [158, 222] on input "112.47" at bounding box center [142, 223] width 55 height 12
type input "126.98"
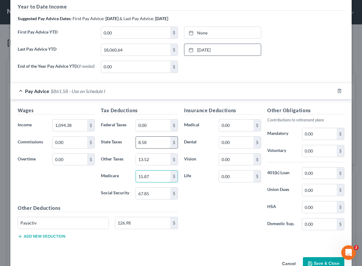
type input "15.87"
type input "8"
type input "20.33"
click at [166, 158] on input "13.52" at bounding box center [153, 160] width 34 height 12
type input "1"
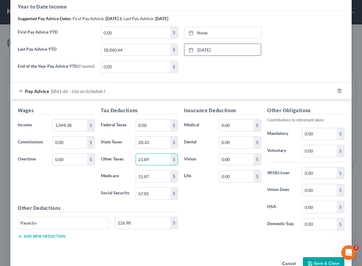
type input "21.89"
click at [205, 229] on div "Insurance Deductions Medical 0.00 $ Dental 0.00 $ Vision 0.00 $ Life 0.00 $" at bounding box center [222, 171] width 83 height 128
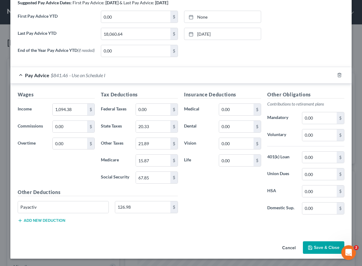
scroll to position [171, 0]
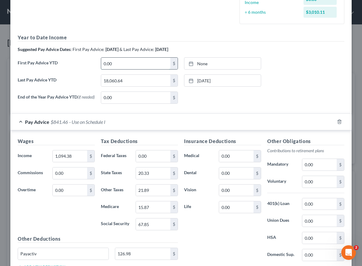
click at [138, 62] on input "0.00" at bounding box center [135, 64] width 69 height 12
type input "1,836"
click at [192, 62] on icon at bounding box center [191, 63] width 5 height 5
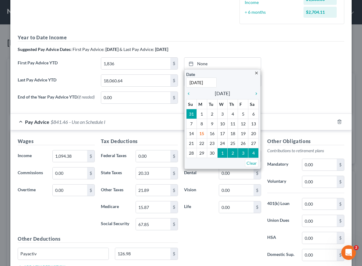
type input "3/20/2025"
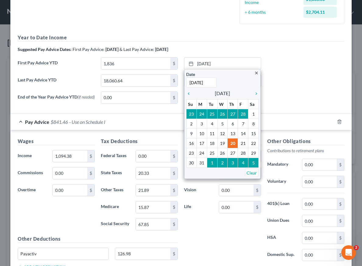
click at [280, 79] on div "Last Pay Advice YTD 18,060.64 $ 8/20/2025 close Date 8/20/2025 Time 12:00 AM ch…" at bounding box center [181, 82] width 333 height 17
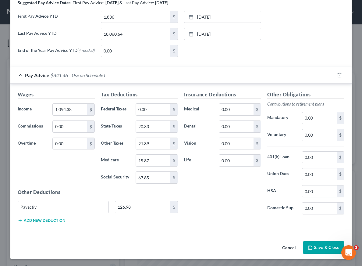
scroll to position [218, 0]
click at [287, 248] on button "Save & Close" at bounding box center [323, 247] width 41 height 13
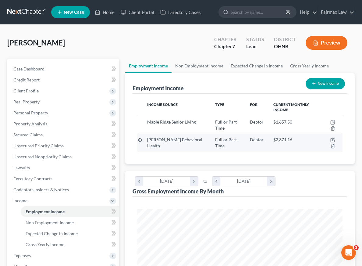
scroll to position [0, 0]
click at [287, 139] on icon "button" at bounding box center [333, 139] width 3 height 3
select select "0"
select select "36"
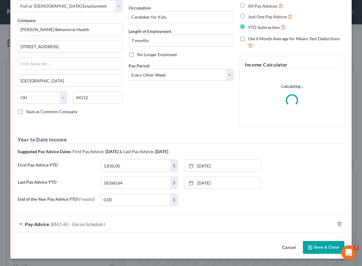
click at [33, 224] on span "Pay Advice" at bounding box center [37, 224] width 24 height 6
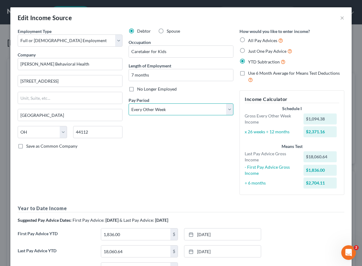
select select "1"
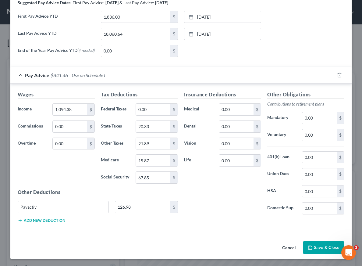
scroll to position [218, 0]
click at [287, 247] on button "Save & Close" at bounding box center [323, 247] width 41 height 13
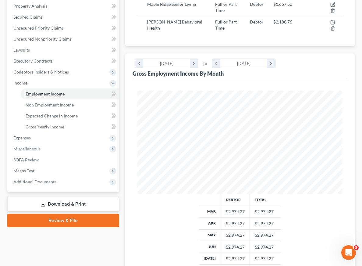
scroll to position [125, 0]
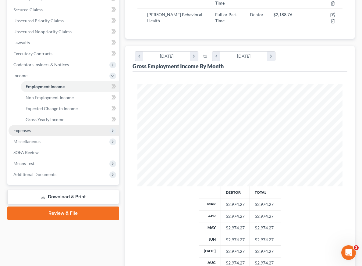
click at [46, 134] on span "Expenses" at bounding box center [64, 130] width 111 height 11
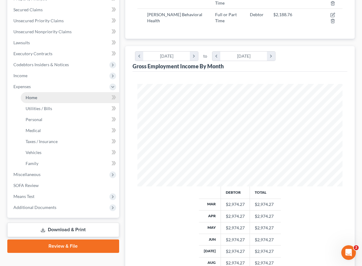
click at [45, 100] on link "Home" at bounding box center [70, 97] width 98 height 11
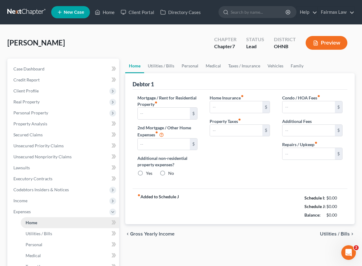
type input "1,100.00"
type input "0.00"
radio input "true"
type input "0.00"
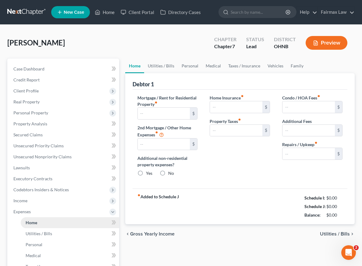
type input "0.00"
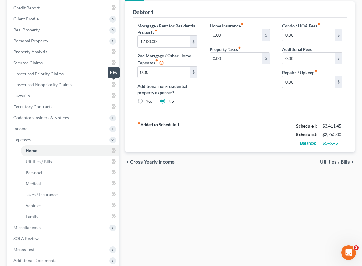
scroll to position [72, 0]
click at [77, 170] on link "Personal" at bounding box center [70, 172] width 98 height 11
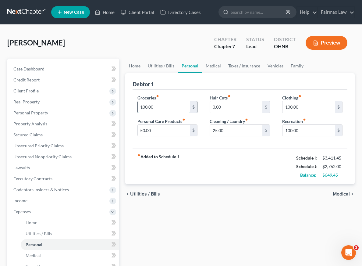
click at [143, 108] on input "100.00" at bounding box center [164, 107] width 52 height 12
click at [165, 171] on strong "fiber_manual_record Added to Schedule J" at bounding box center [157, 167] width 41 height 26
click at [142, 108] on input "300.00" at bounding box center [164, 107] width 52 height 12
click at [145, 107] on input "200.00" at bounding box center [164, 107] width 52 height 12
type input "250.00"
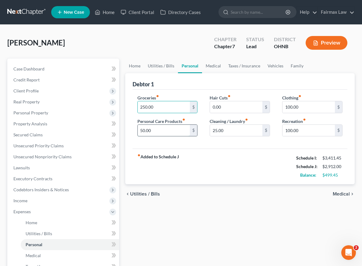
click at [142, 132] on input "50.00" at bounding box center [164, 131] width 52 height 12
type input "100.00"
click at [217, 131] on input "25.00" at bounding box center [236, 131] width 52 height 12
type input "0"
type input "150.0"
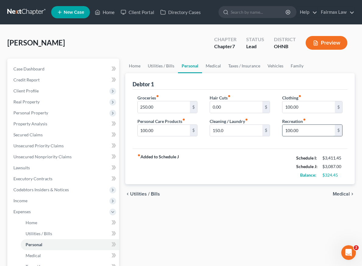
click at [287, 131] on input "100.00" at bounding box center [309, 131] width 52 height 12
click at [279, 204] on div "Home Utilities / Bills Personal Medical Taxes / Insurance Vehicles Family Debto…" at bounding box center [240, 218] width 236 height 319
click at [287, 130] on input "300.00" at bounding box center [309, 131] width 52 height 12
click at [253, 221] on div "Home Utilities / Bills Personal Medical Taxes / Insurance Vehicles Family Debto…" at bounding box center [240, 218] width 236 height 319
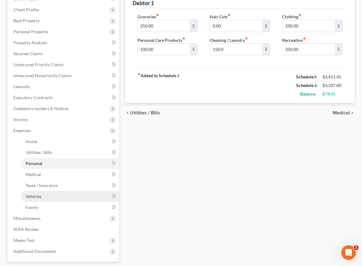
scroll to position [63, 0]
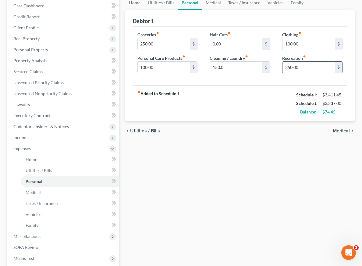
click at [287, 67] on input "350.00" at bounding box center [309, 68] width 52 height 12
type input "300.00"
click at [145, 67] on input "100.00" at bounding box center [164, 68] width 52 height 12
type input "150.00"
click at [184, 152] on div "Home Utilities / Bills Personal Medical Taxes / Insurance Vehicles Family Debto…" at bounding box center [240, 154] width 236 height 319
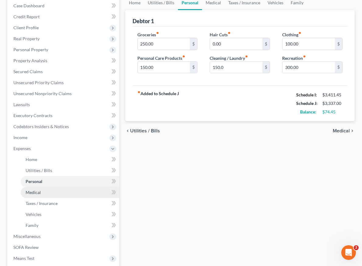
click at [70, 193] on link "Medical" at bounding box center [70, 192] width 98 height 11
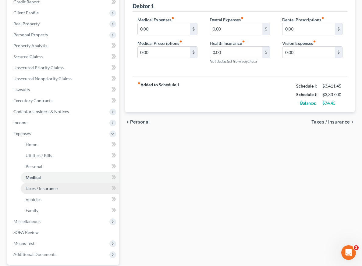
click at [63, 191] on link "Taxes / Insurance" at bounding box center [70, 188] width 98 height 11
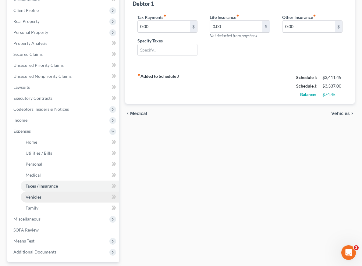
scroll to position [81, 0]
click at [54, 198] on link "Vehicles" at bounding box center [70, 196] width 98 height 11
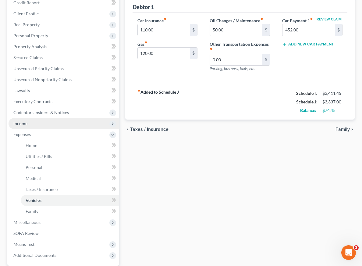
scroll to position [80, 0]
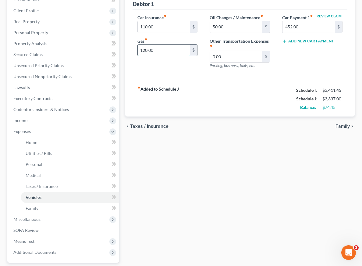
click at [145, 49] on input "120.00" at bounding box center [164, 50] width 52 height 12
type input "160.00"
click at [193, 174] on div "Home Utilities / Bills Personal Medical Taxes / Insurance Vehicles Family Debto…" at bounding box center [240, 137] width 236 height 319
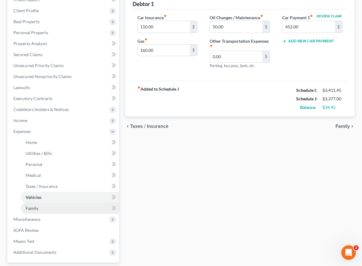
click at [97, 206] on link "Family" at bounding box center [70, 208] width 98 height 11
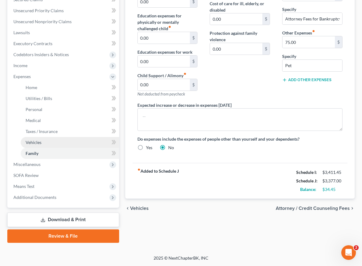
scroll to position [135, 0]
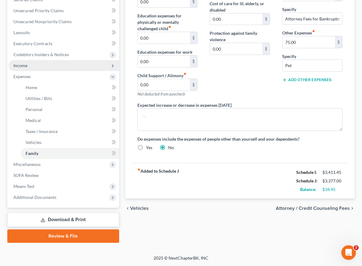
click at [64, 69] on span "Income" at bounding box center [64, 65] width 111 height 11
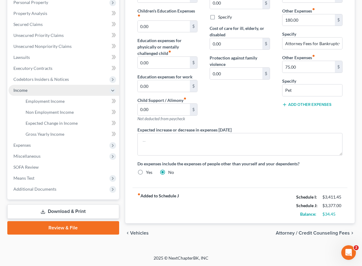
scroll to position [110, 0]
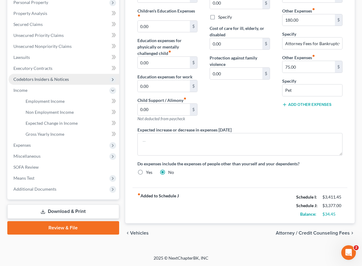
click at [79, 81] on span "Codebtors Insiders & Notices" at bounding box center [64, 79] width 111 height 11
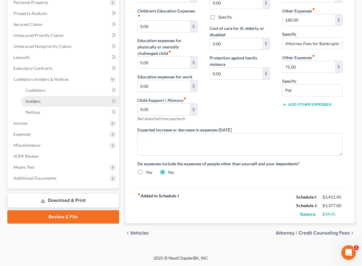
click at [80, 96] on link "Insiders" at bounding box center [70, 101] width 98 height 11
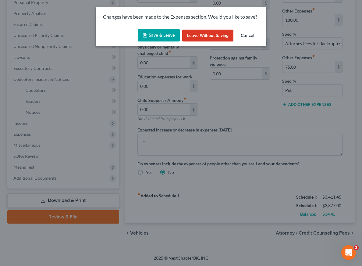
click at [163, 36] on button "Save & Leave" at bounding box center [159, 35] width 42 height 13
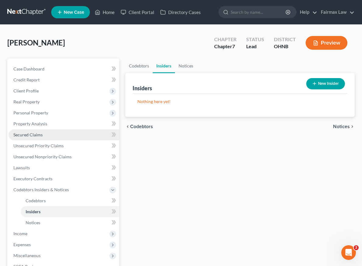
click at [65, 133] on link "Secured Claims" at bounding box center [64, 134] width 111 height 11
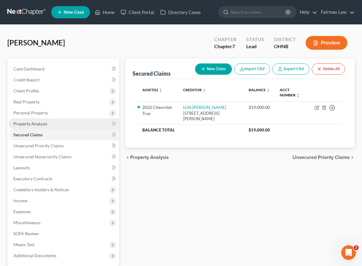
click at [57, 126] on link "Property Analysis" at bounding box center [64, 123] width 111 height 11
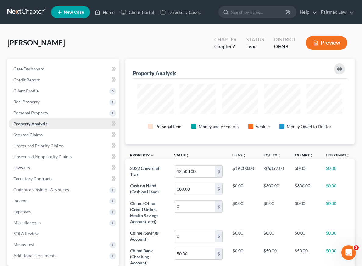
scroll to position [2, 0]
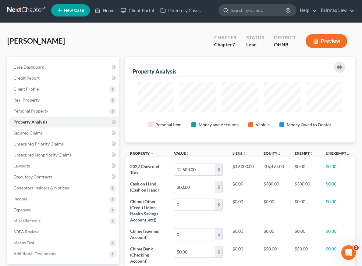
click at [241, 13] on input "search" at bounding box center [259, 10] width 56 height 11
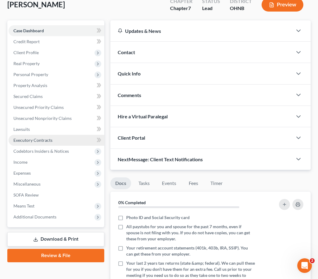
scroll to position [50, 0]
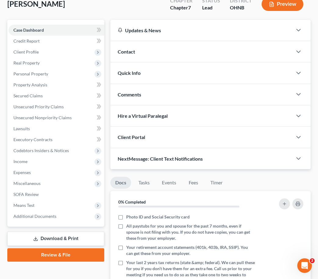
click at [72, 242] on link "Download & Print" at bounding box center [55, 239] width 97 height 14
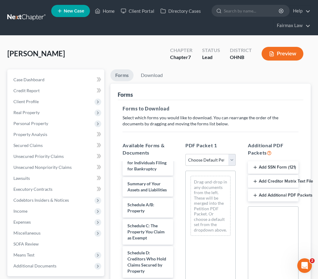
scroll to position [81, 0]
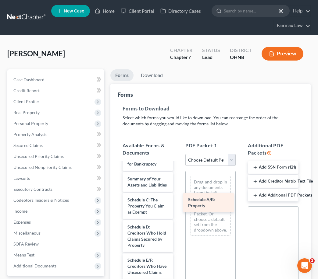
drag, startPoint x: 149, startPoint y: 211, endPoint x: 214, endPoint y: 211, distance: 64.6
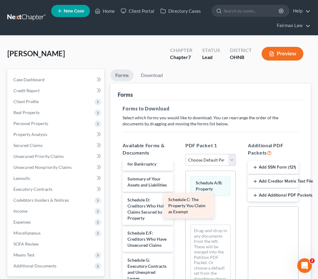
drag, startPoint x: 161, startPoint y: 213, endPoint x: 212, endPoint y: 213, distance: 50.9
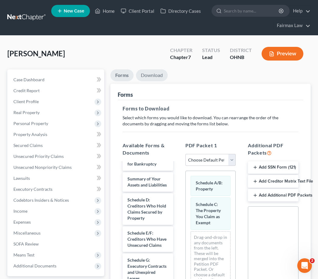
click at [158, 79] on link "Download" at bounding box center [152, 75] width 32 height 12
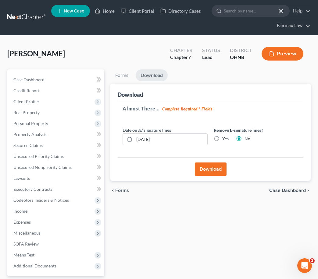
click at [215, 171] on button "Download" at bounding box center [211, 169] width 32 height 13
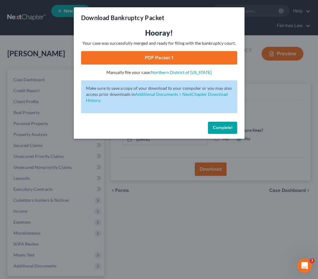
click at [165, 57] on link "PDF Packet 1" at bounding box center [159, 57] width 156 height 13
click at [229, 131] on button "Complete!" at bounding box center [222, 128] width 29 height 12
